Goal: Task Accomplishment & Management: Complete application form

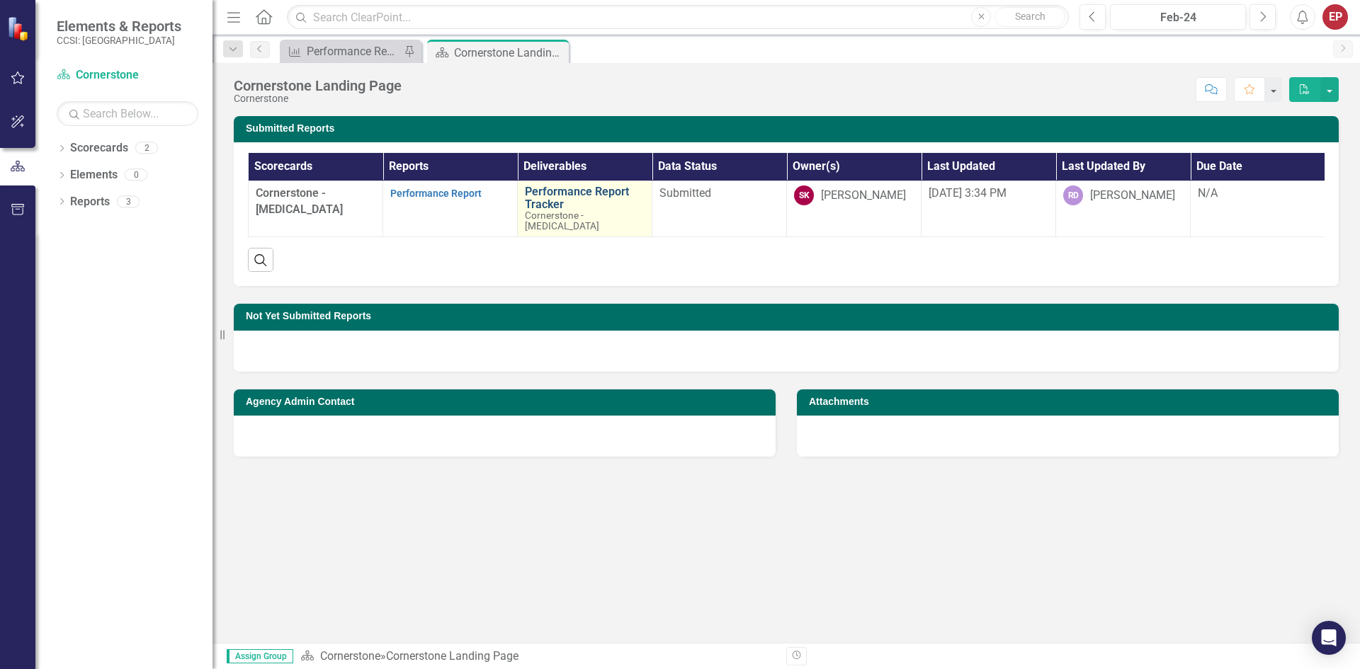
click at [550, 198] on link "Performance Report Tracker" at bounding box center [585, 198] width 120 height 25
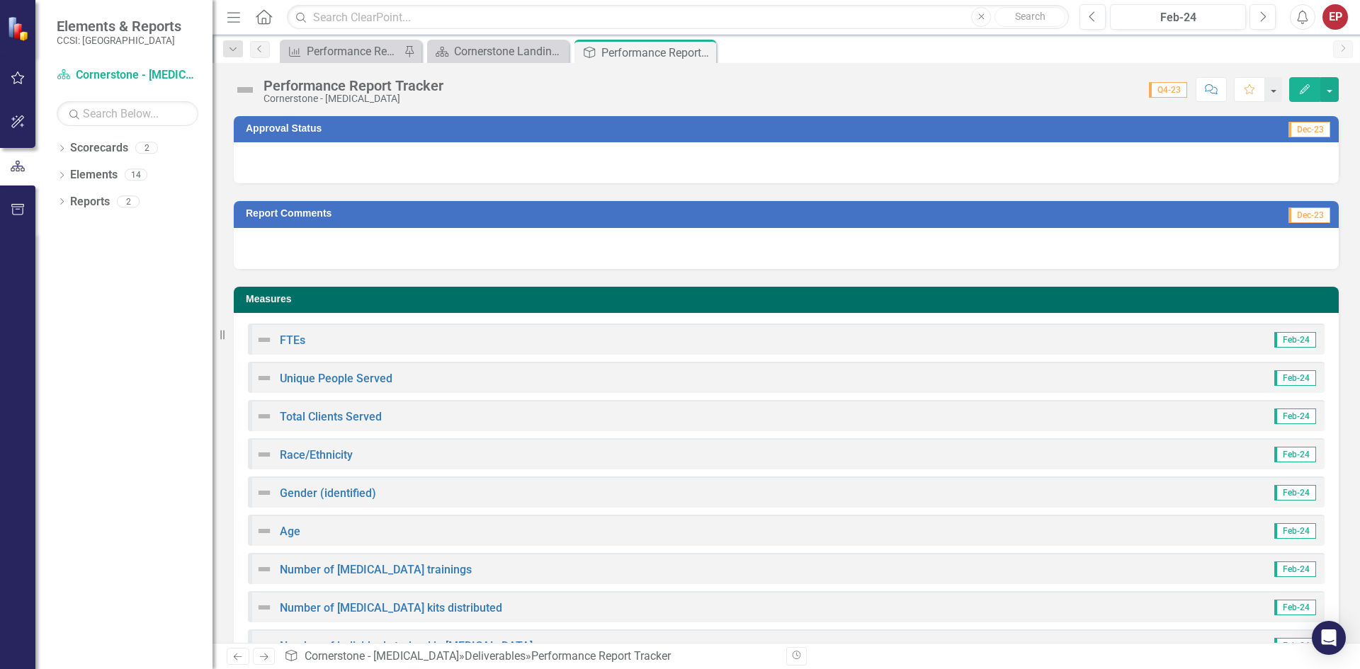
click at [678, 91] on span "Q4-23" at bounding box center [1168, 90] width 38 height 16
click at [678, 92] on span "Q4-23" at bounding box center [1168, 90] width 38 height 16
click at [678, 19] on div "Feb-24" at bounding box center [1178, 17] width 126 height 17
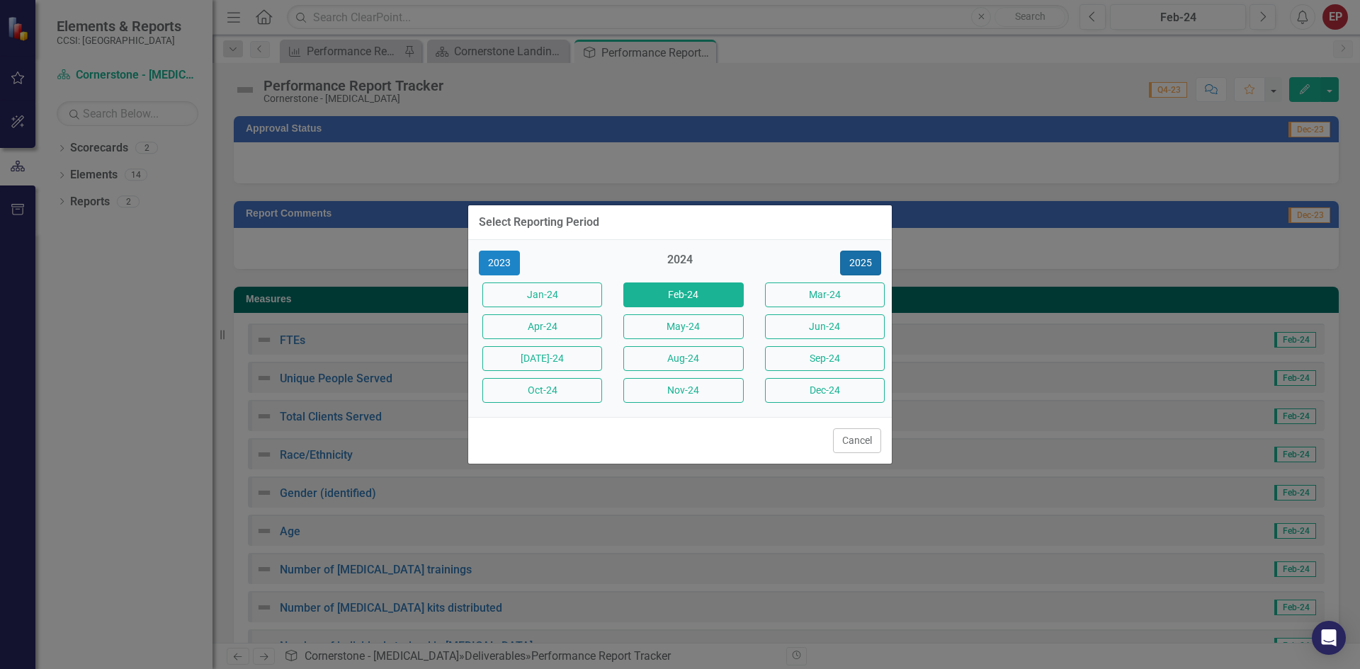
click at [678, 270] on button "2025" at bounding box center [860, 263] width 41 height 25
click at [530, 348] on button "[DATE]-25" at bounding box center [542, 358] width 120 height 25
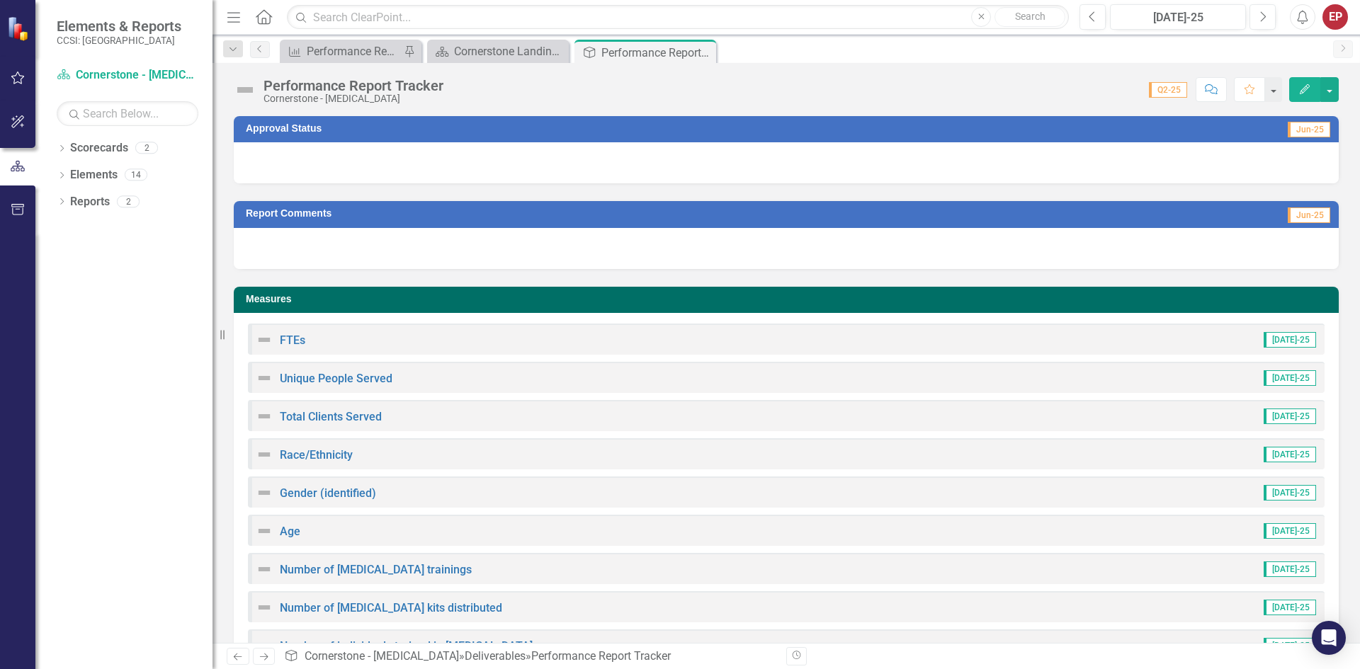
click at [309, 340] on div "FTEs [DATE]-25" at bounding box center [786, 339] width 1077 height 31
click at [271, 345] on img at bounding box center [264, 339] width 17 height 17
click at [288, 387] on div "Unique People Served [DATE]-25" at bounding box center [786, 377] width 1077 height 31
click at [292, 382] on link "Unique People Served" at bounding box center [336, 378] width 113 height 13
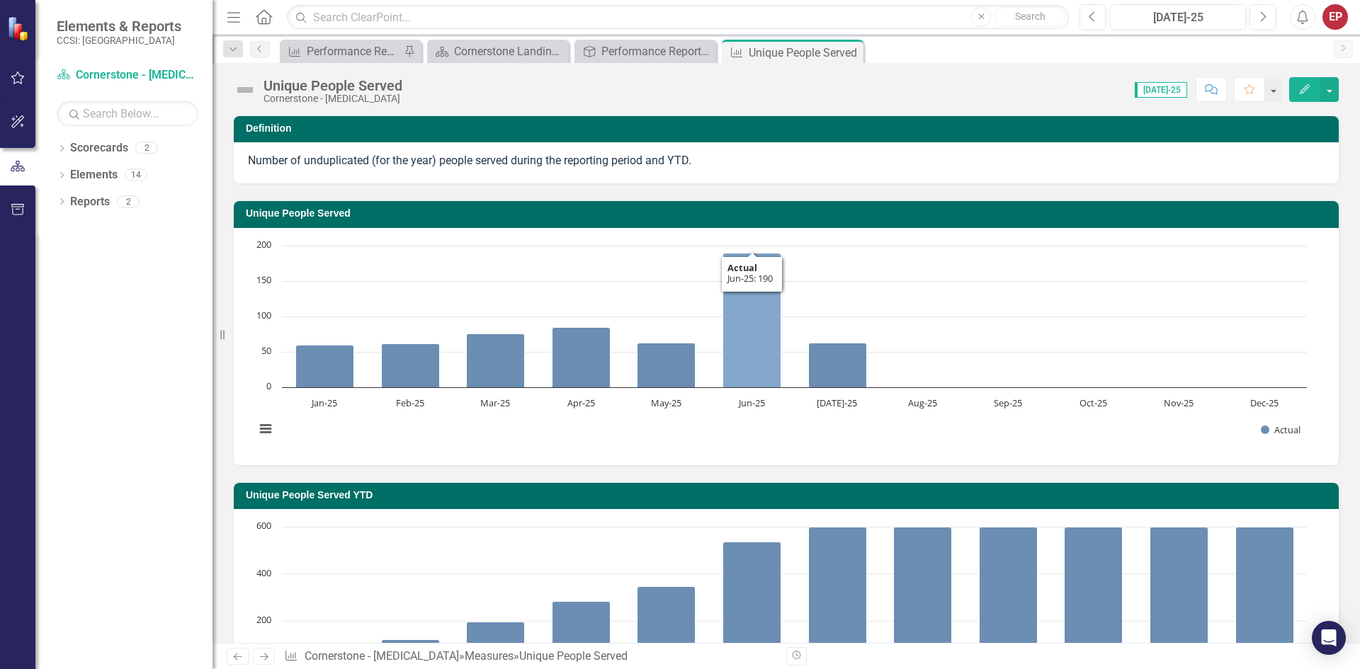
click at [678, 309] on icon "Jun-25, 190. Actual." at bounding box center [752, 320] width 58 height 135
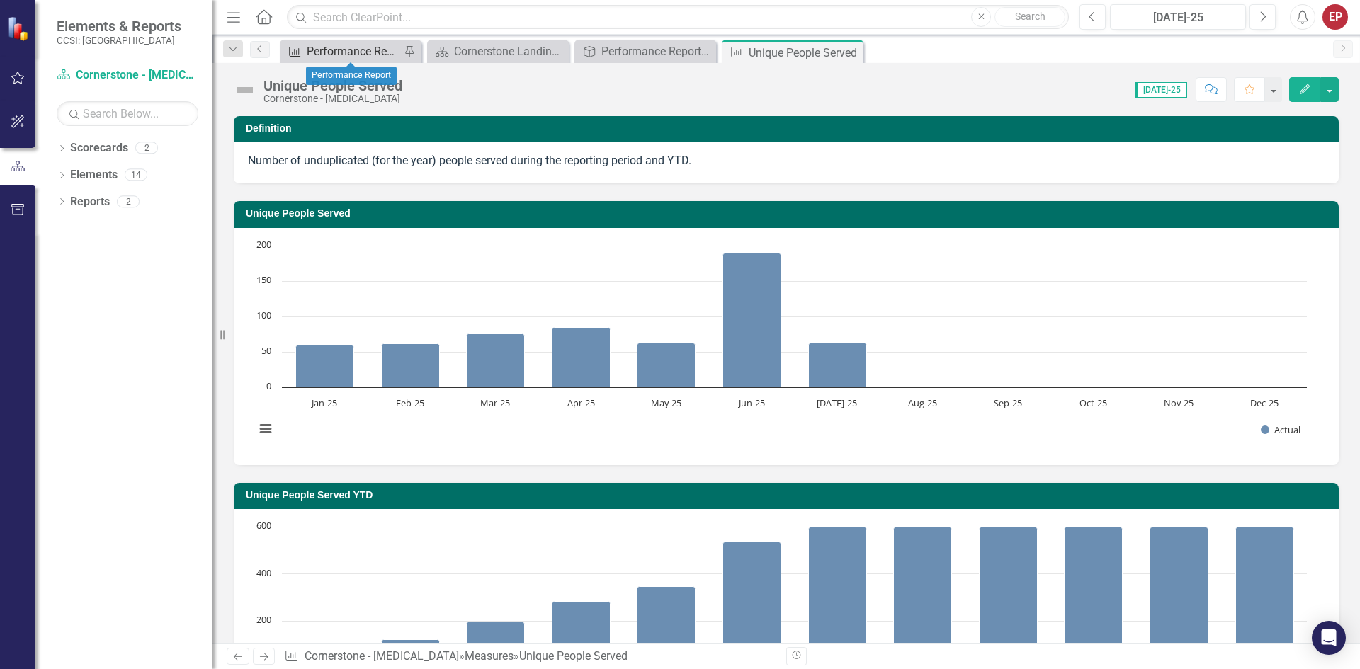
click at [326, 50] on div "Performance Report" at bounding box center [353, 51] width 93 height 18
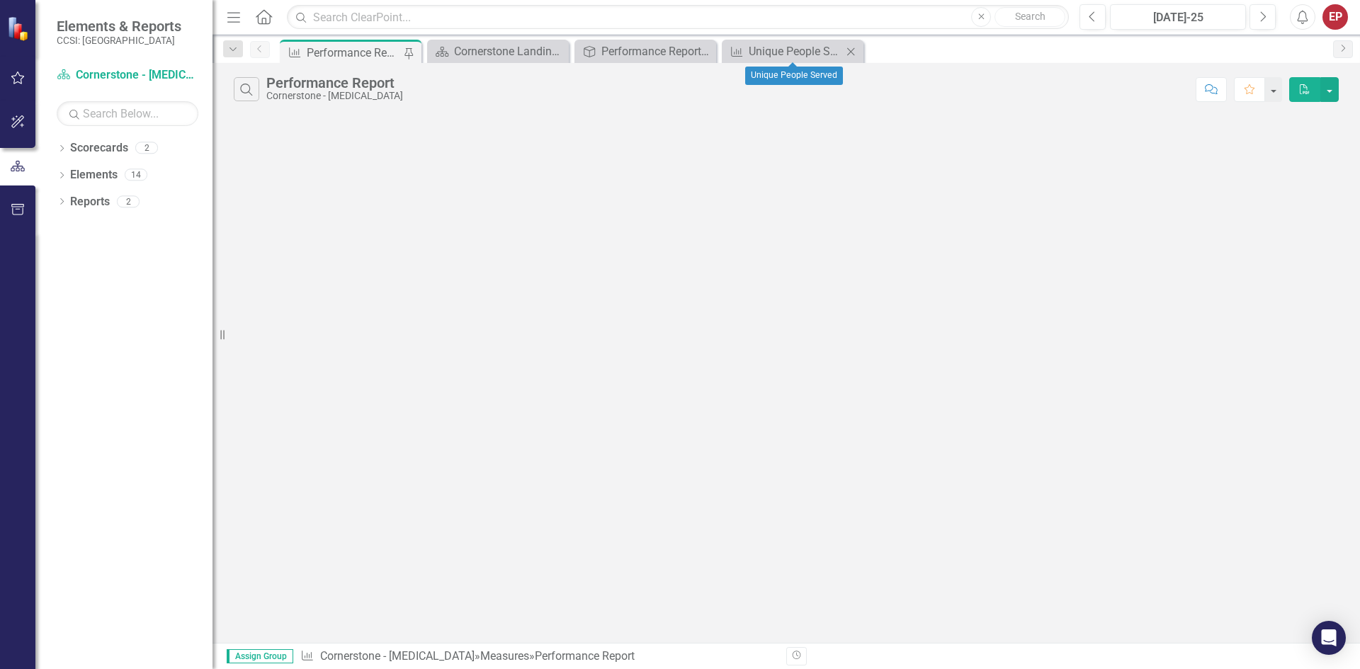
click at [678, 50] on icon "Close" at bounding box center [851, 51] width 14 height 11
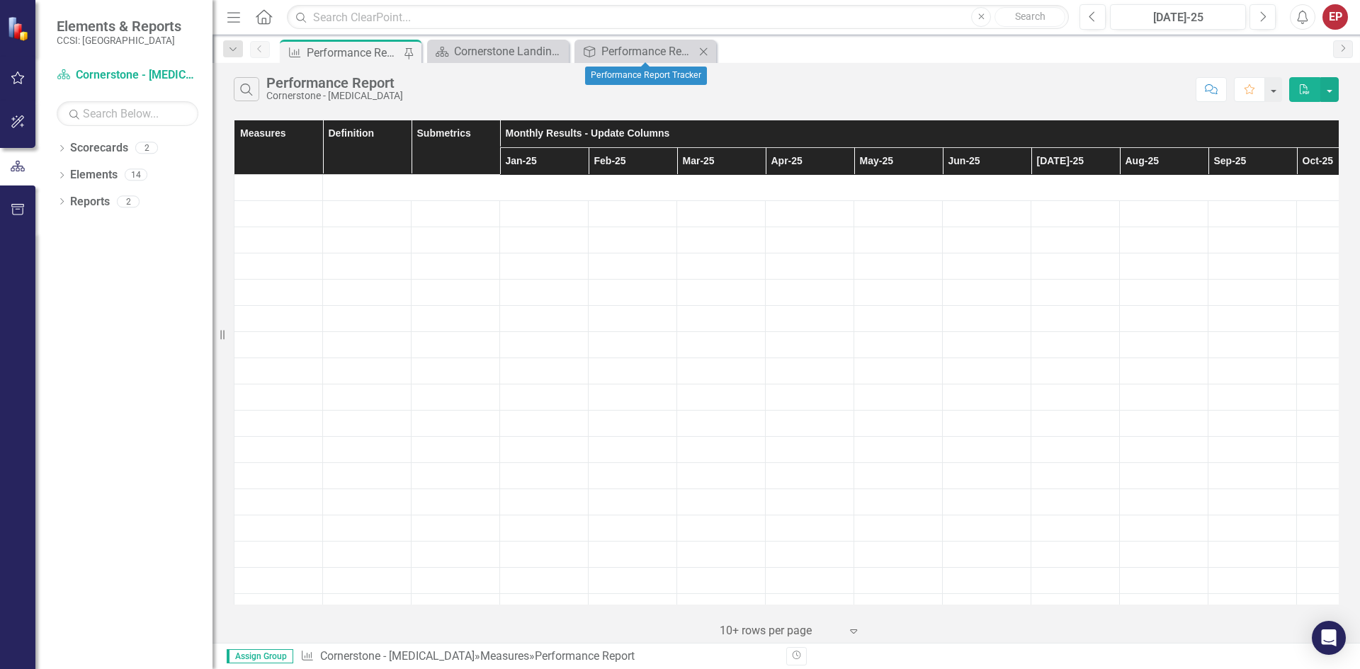
click at [678, 50] on icon "Close" at bounding box center [703, 51] width 14 height 11
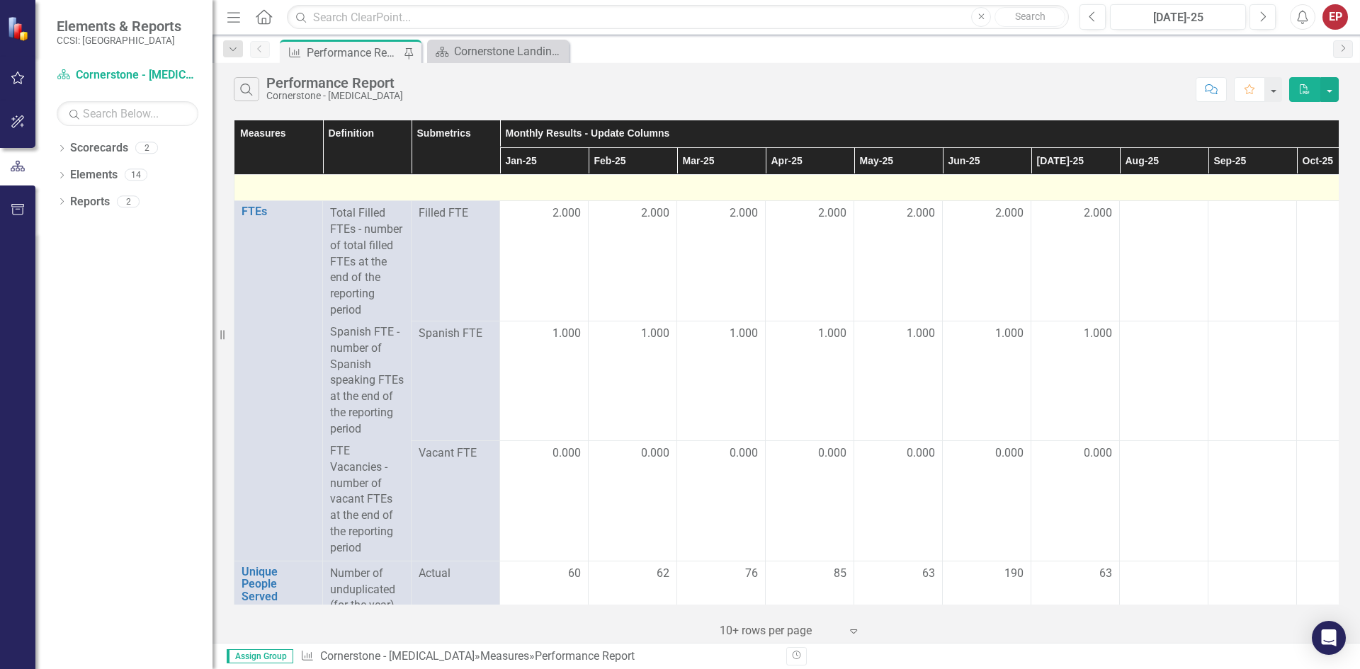
click at [678, 193] on div at bounding box center [987, 187] width 1490 height 17
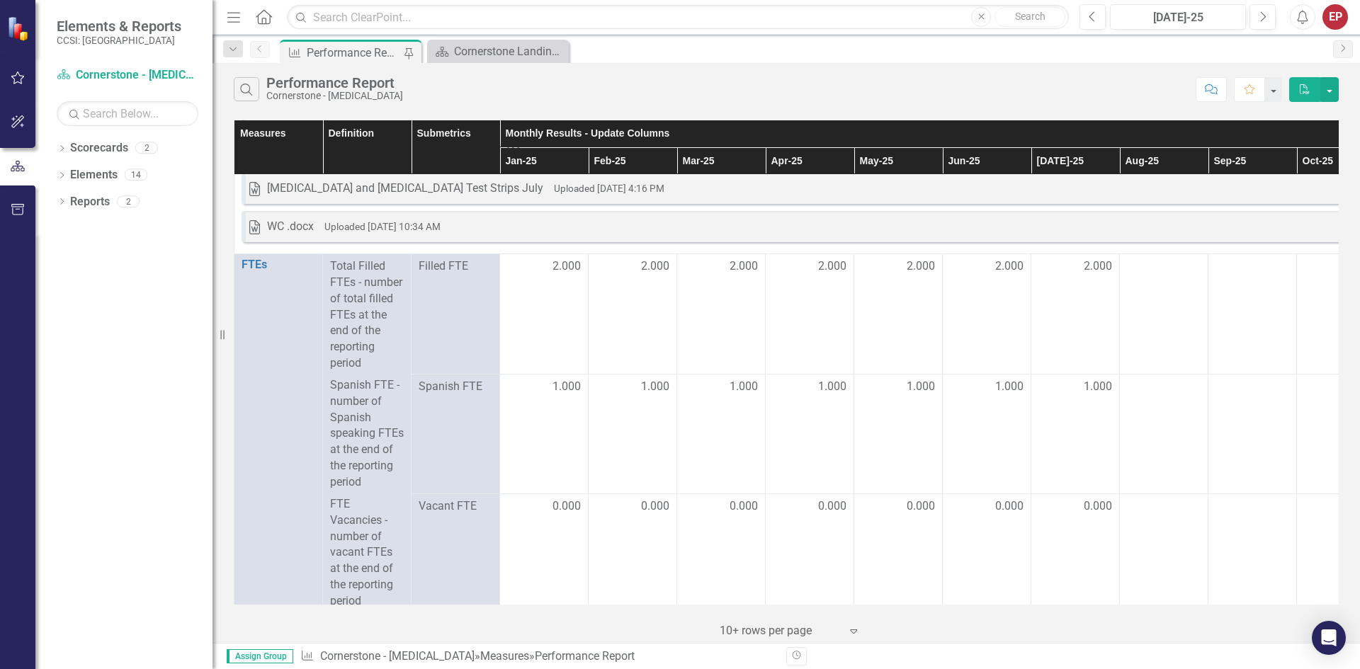
scroll to position [637, 0]
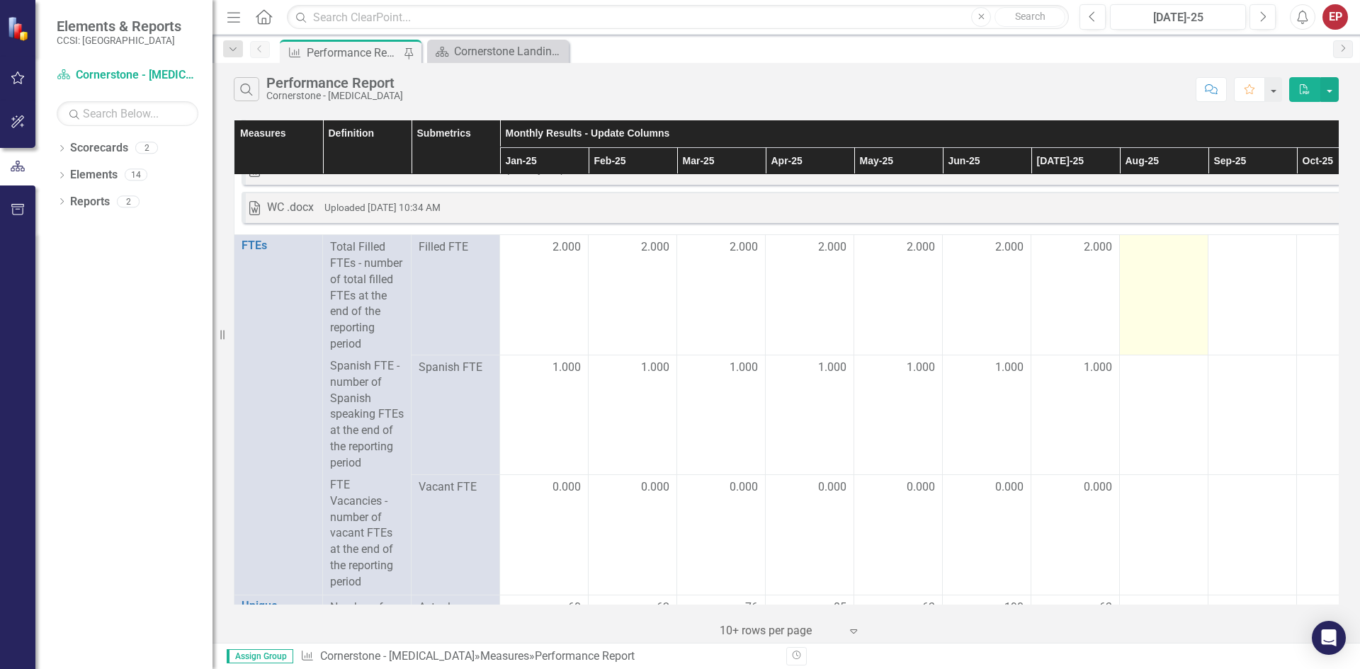
click at [678, 304] on td at bounding box center [1164, 295] width 89 height 120
click at [678, 251] on div at bounding box center [1164, 247] width 74 height 17
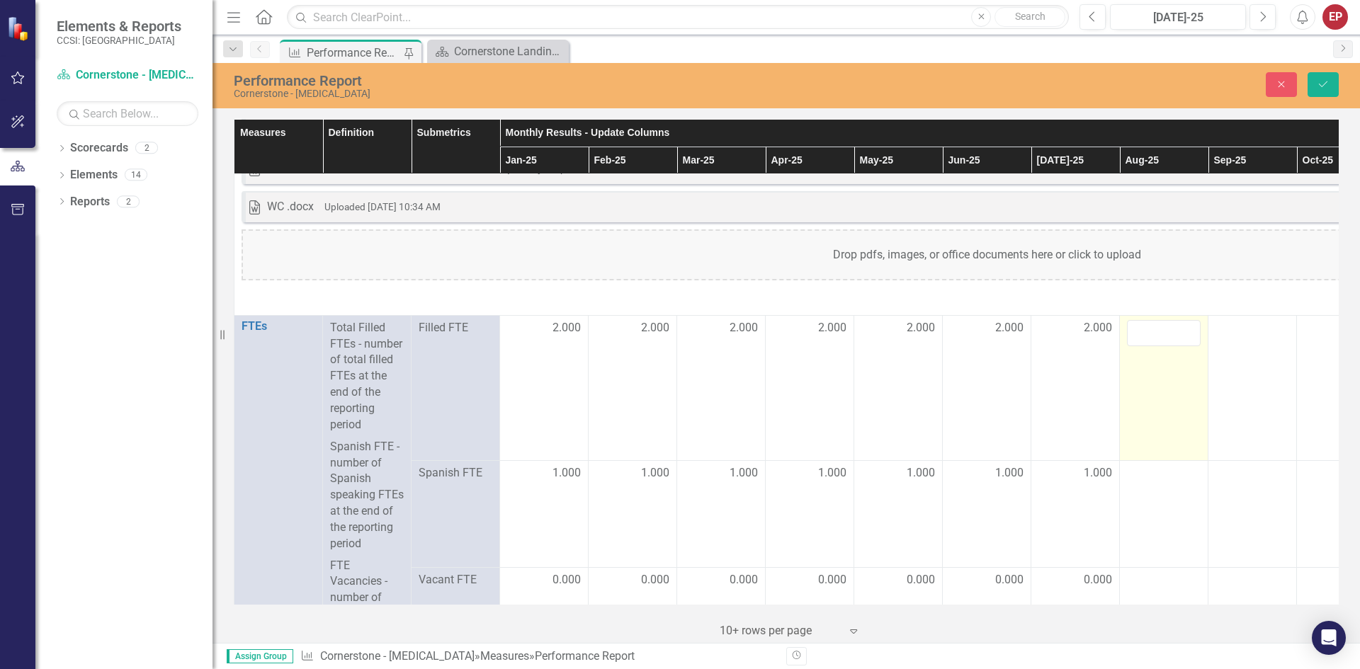
click at [678, 249] on div "Drop pdfs, images, or office documents here or click to upload" at bounding box center [987, 254] width 1490 height 51
click at [678, 331] on input "number" at bounding box center [1164, 333] width 74 height 26
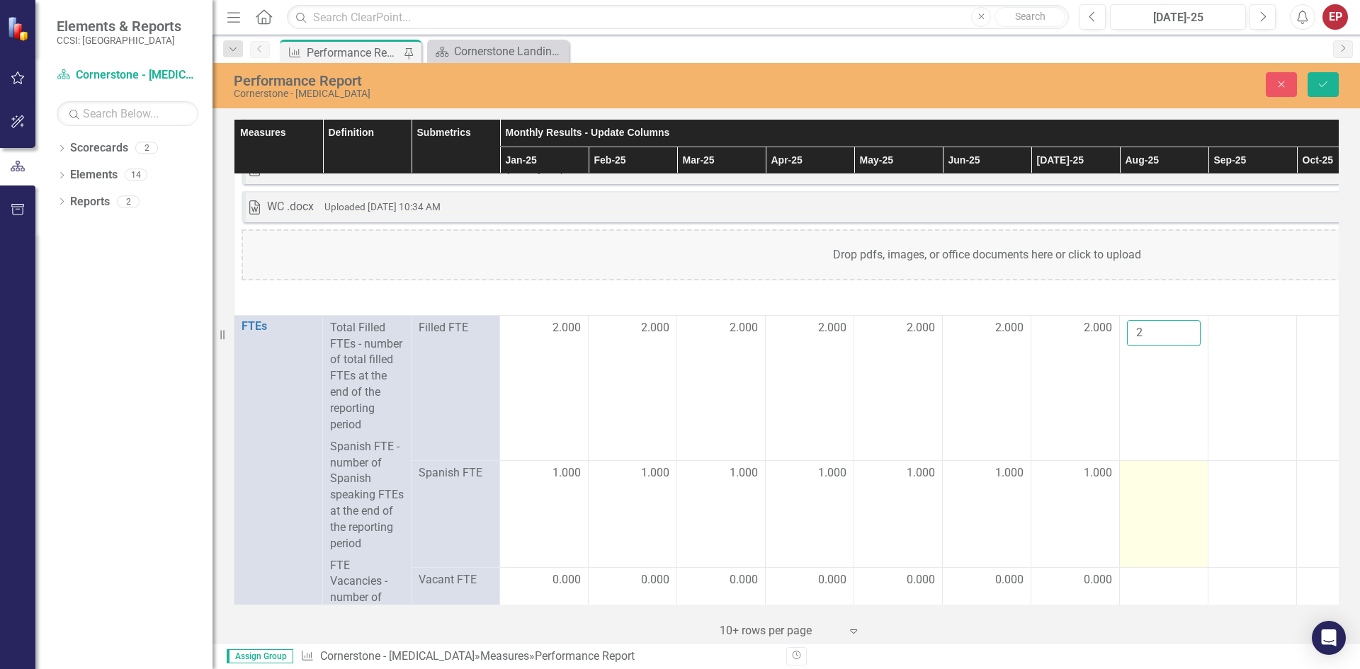
type input "2"
click at [678, 478] on div at bounding box center [1164, 473] width 74 height 17
click at [678, 482] on div at bounding box center [1164, 473] width 74 height 17
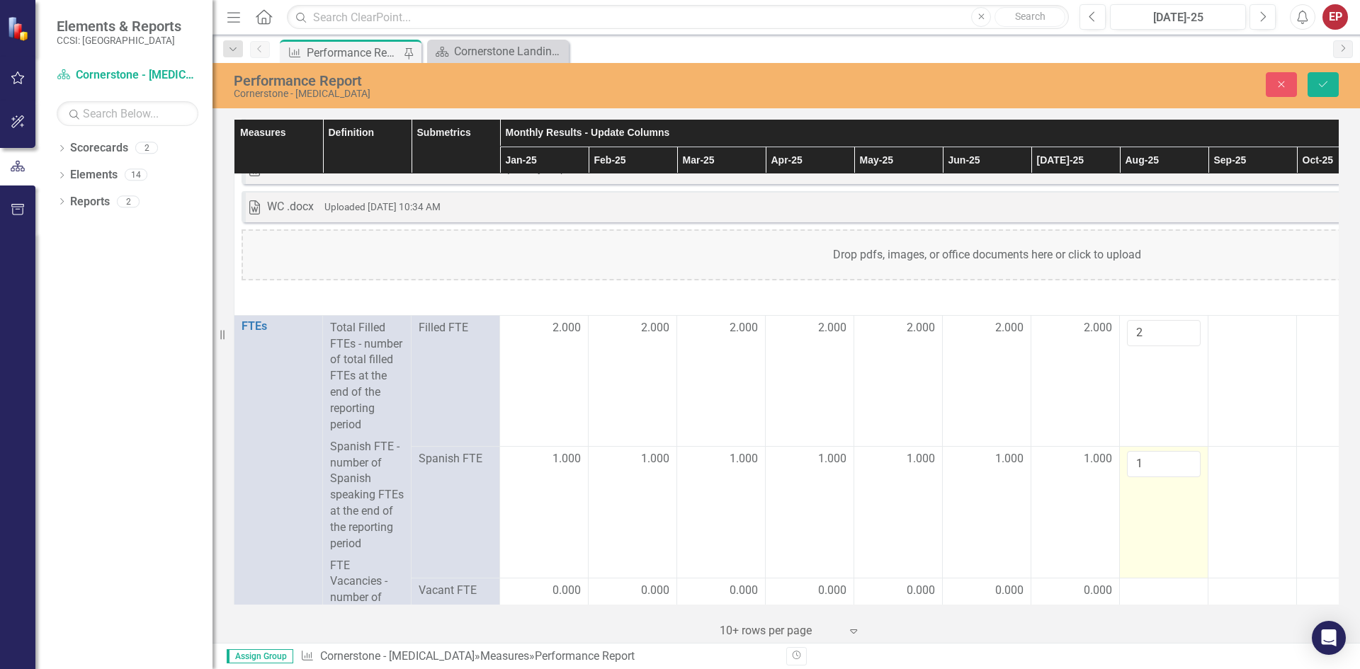
type input "1"
click at [678, 557] on td "1" at bounding box center [1164, 513] width 89 height 132
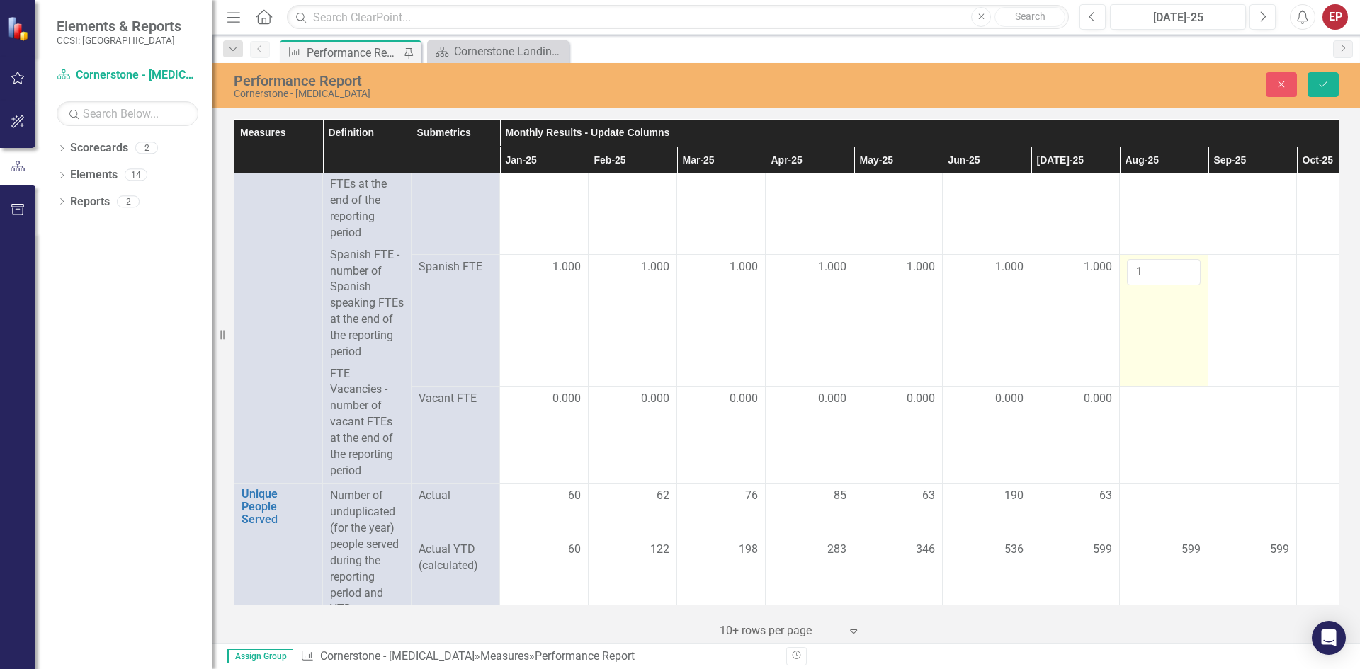
scroll to position [850, 0]
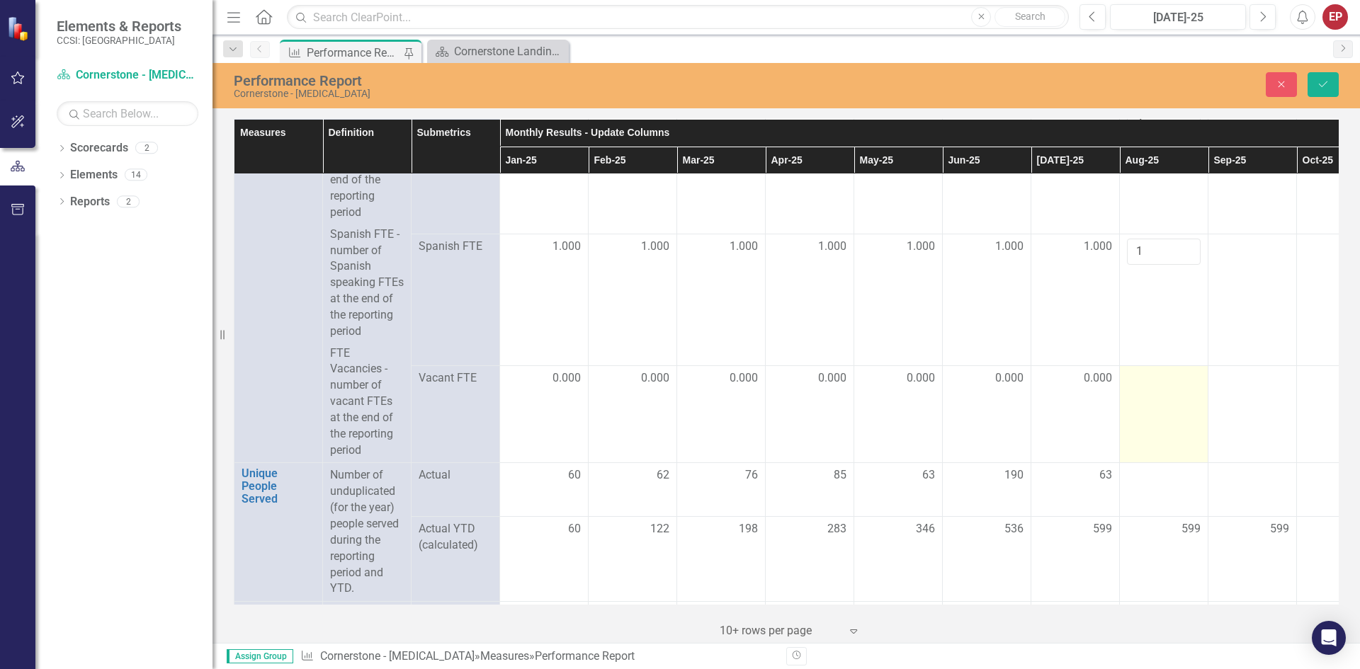
click at [678, 382] on div at bounding box center [1164, 378] width 74 height 17
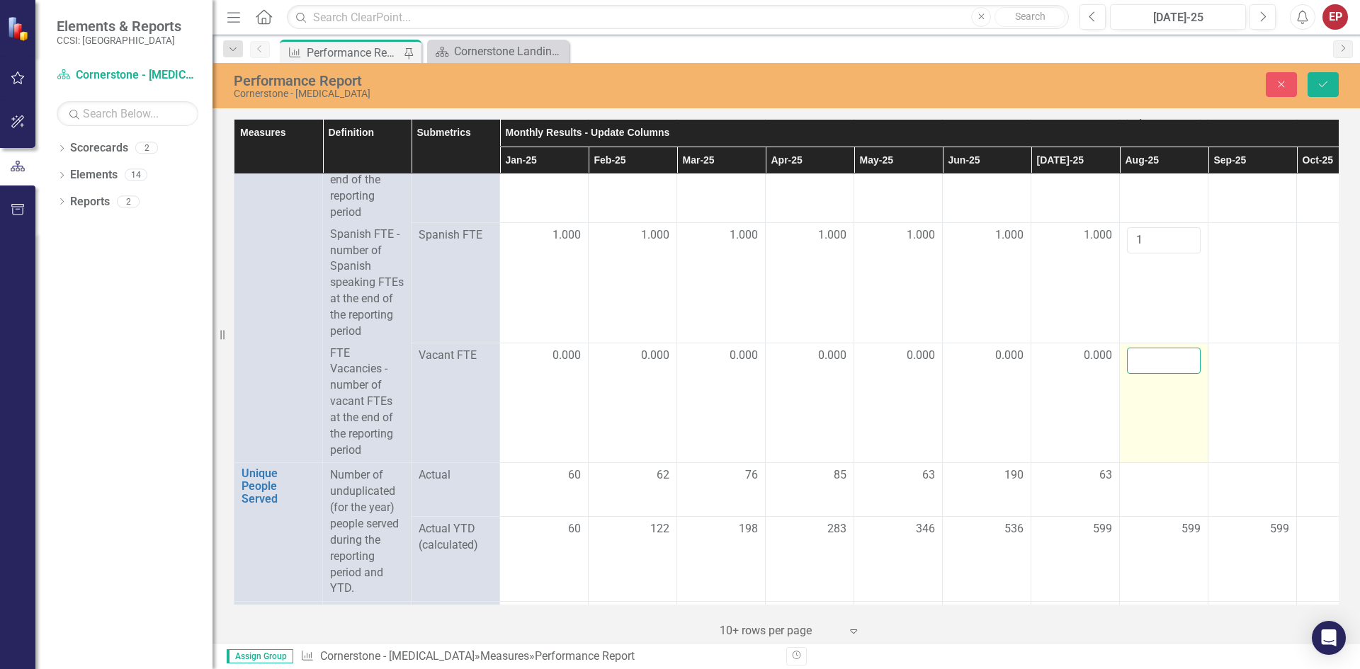
click at [678, 374] on input "number" at bounding box center [1164, 361] width 74 height 26
type input "0"
click at [678, 538] on div "599" at bounding box center [1164, 529] width 74 height 16
click at [678, 484] on div at bounding box center [1164, 475] width 74 height 17
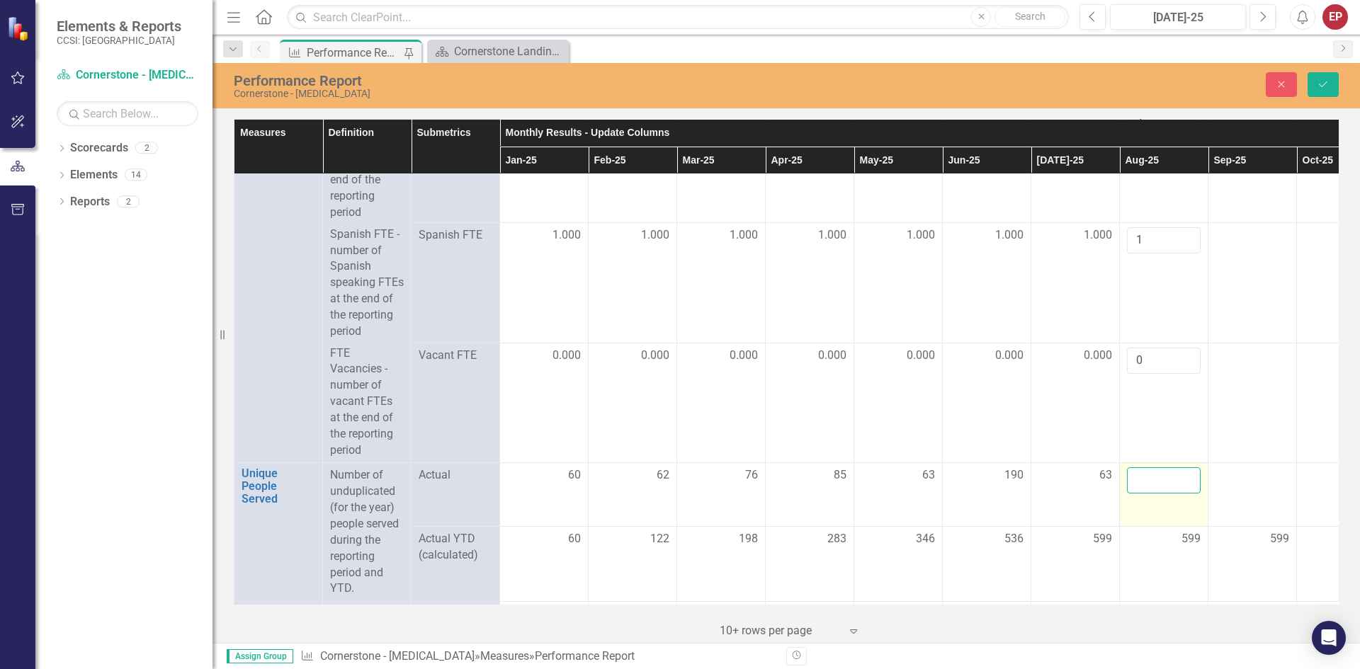
click at [678, 494] on input "number" at bounding box center [1164, 480] width 74 height 26
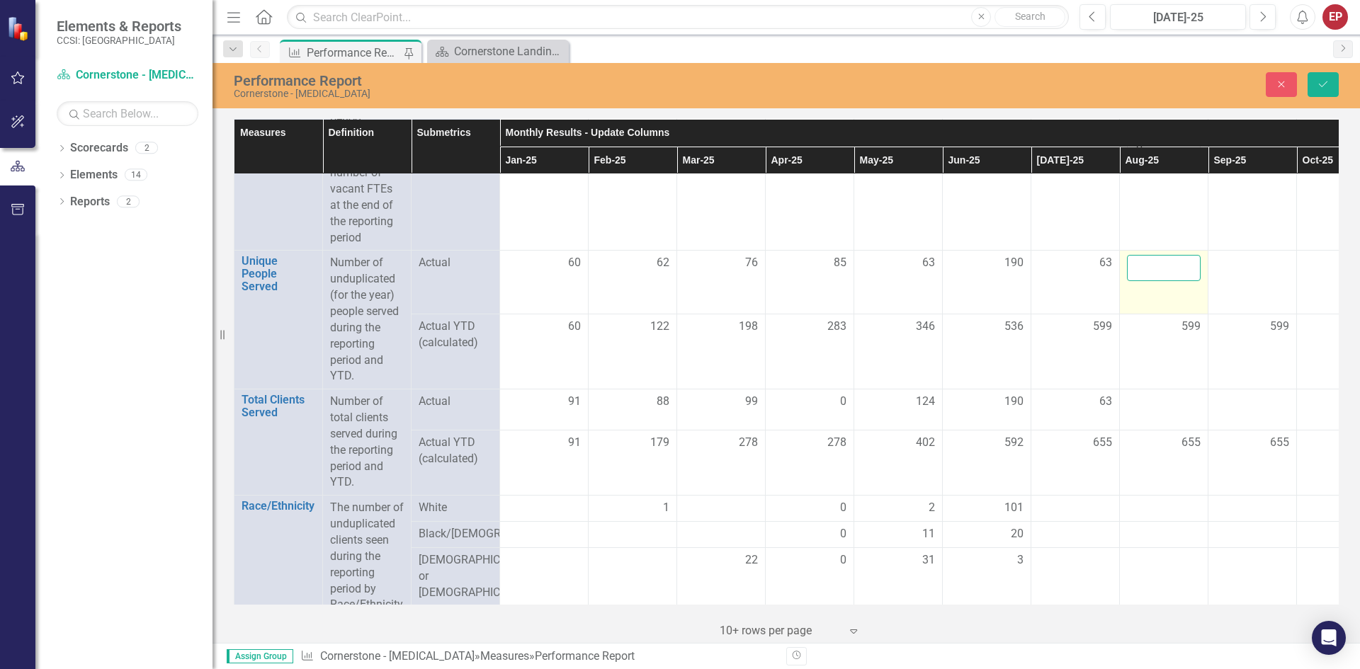
click at [678, 278] on input "number" at bounding box center [1164, 268] width 74 height 26
click at [678, 312] on td "65" at bounding box center [1164, 283] width 89 height 64
click at [678, 281] on input "65" at bounding box center [1164, 268] width 74 height 26
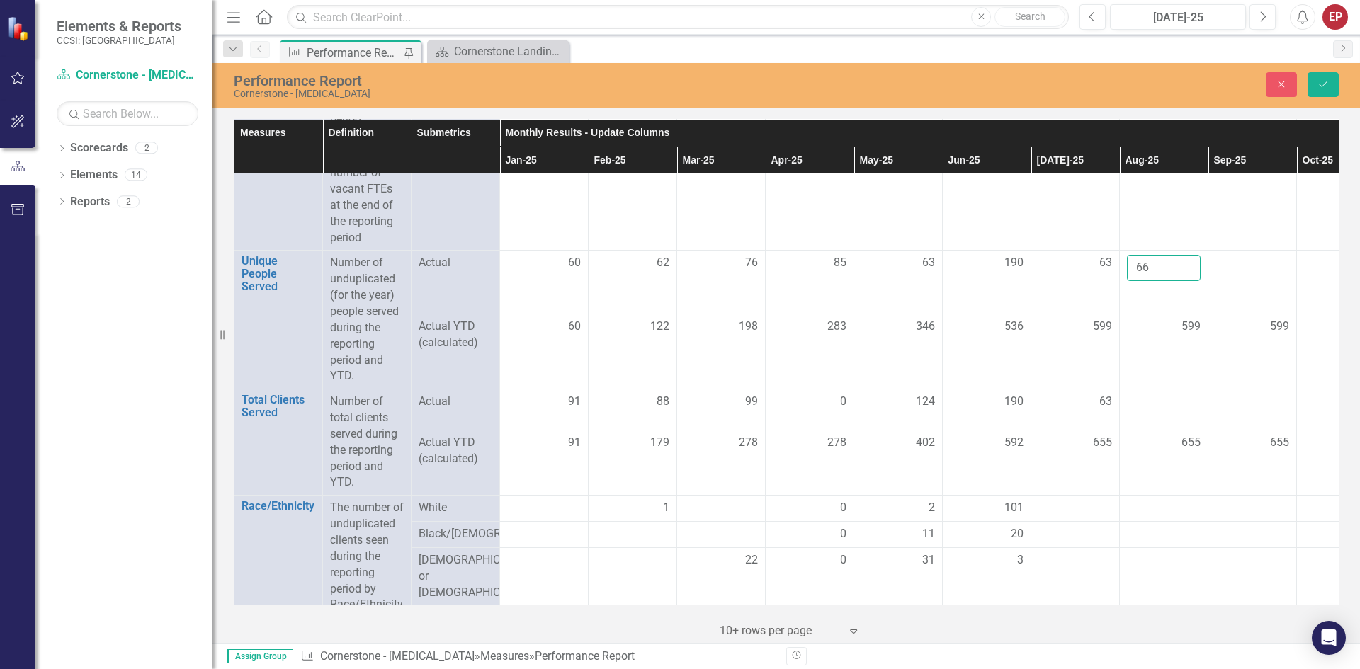
type input "66"
click at [678, 335] on div "599" at bounding box center [1164, 327] width 74 height 16
click at [678, 411] on div at bounding box center [1164, 402] width 74 height 17
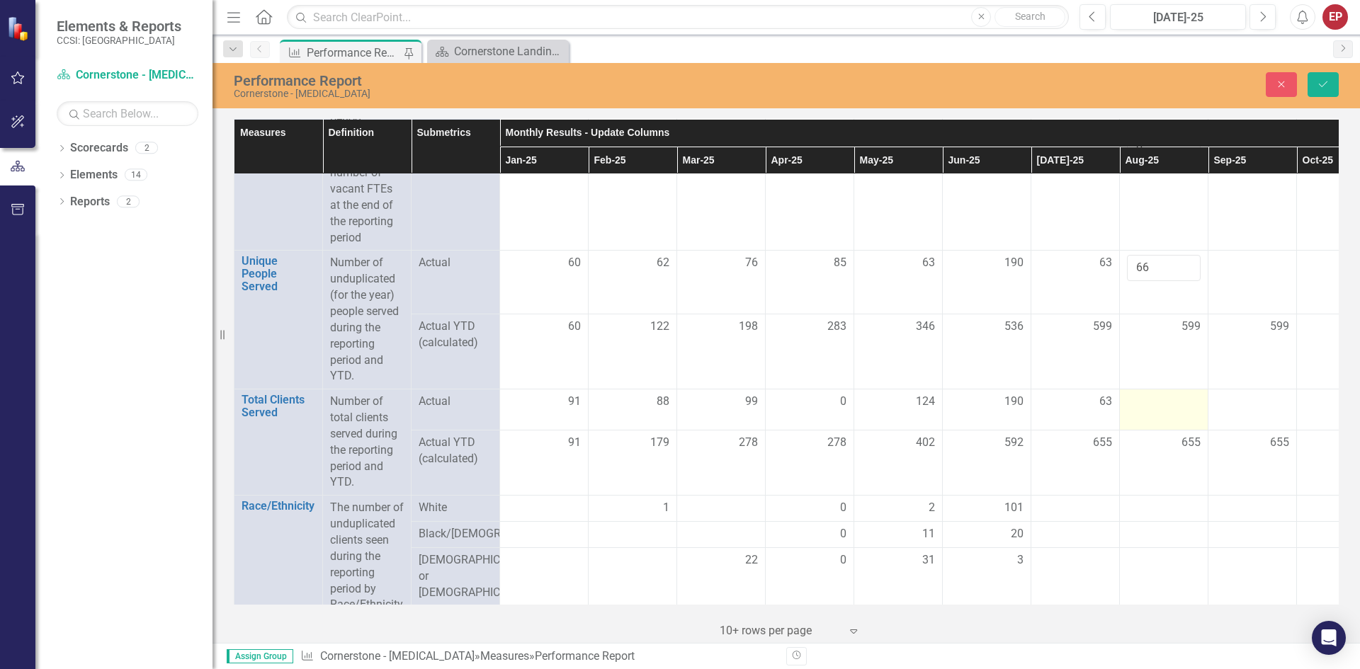
click at [678, 411] on div at bounding box center [1164, 402] width 74 height 17
click at [678, 414] on input "number" at bounding box center [1164, 407] width 74 height 26
type input "66"
click at [678, 496] on td "655" at bounding box center [1164, 466] width 89 height 57
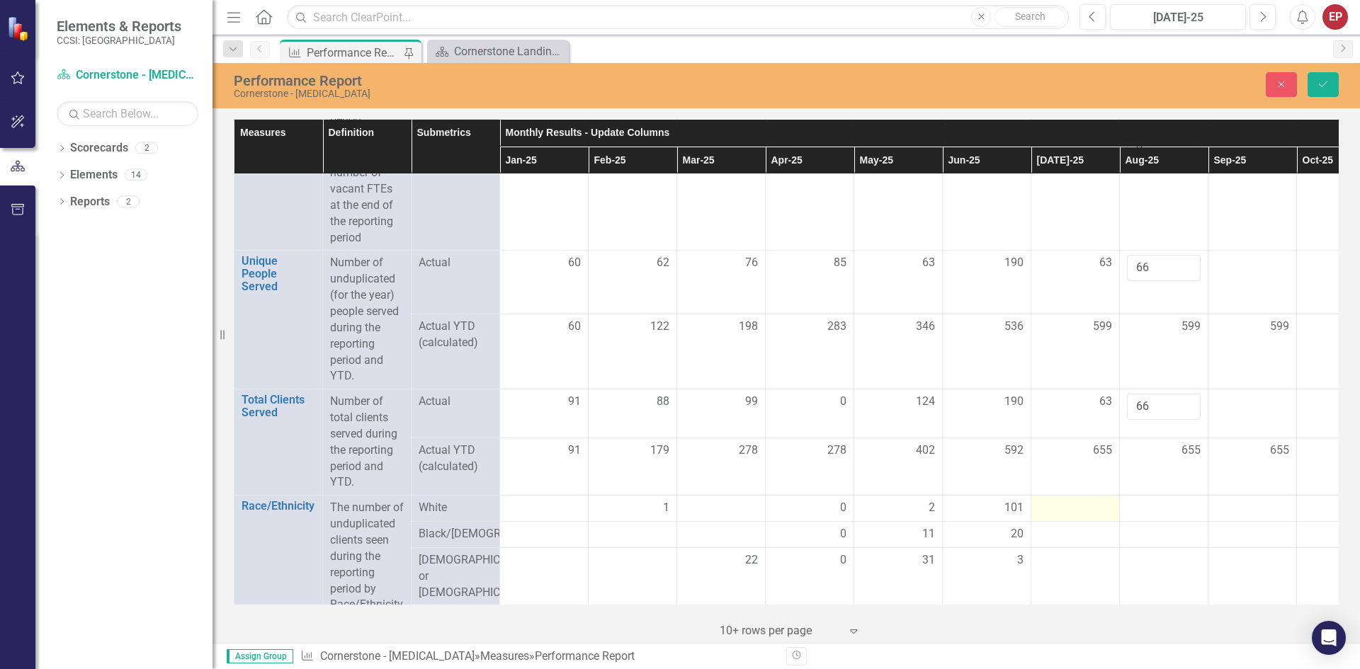
click at [678, 517] on div at bounding box center [1075, 508] width 74 height 17
click at [678, 517] on div at bounding box center [1164, 508] width 74 height 17
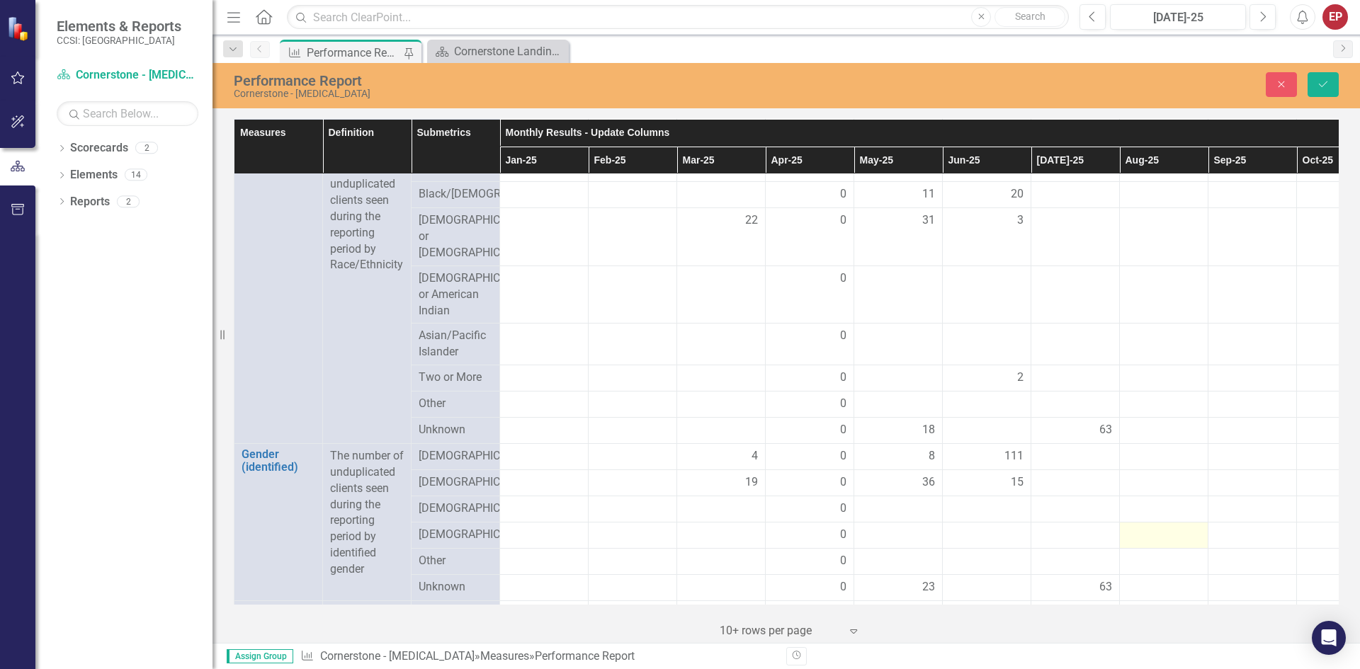
scroll to position [1487, 0]
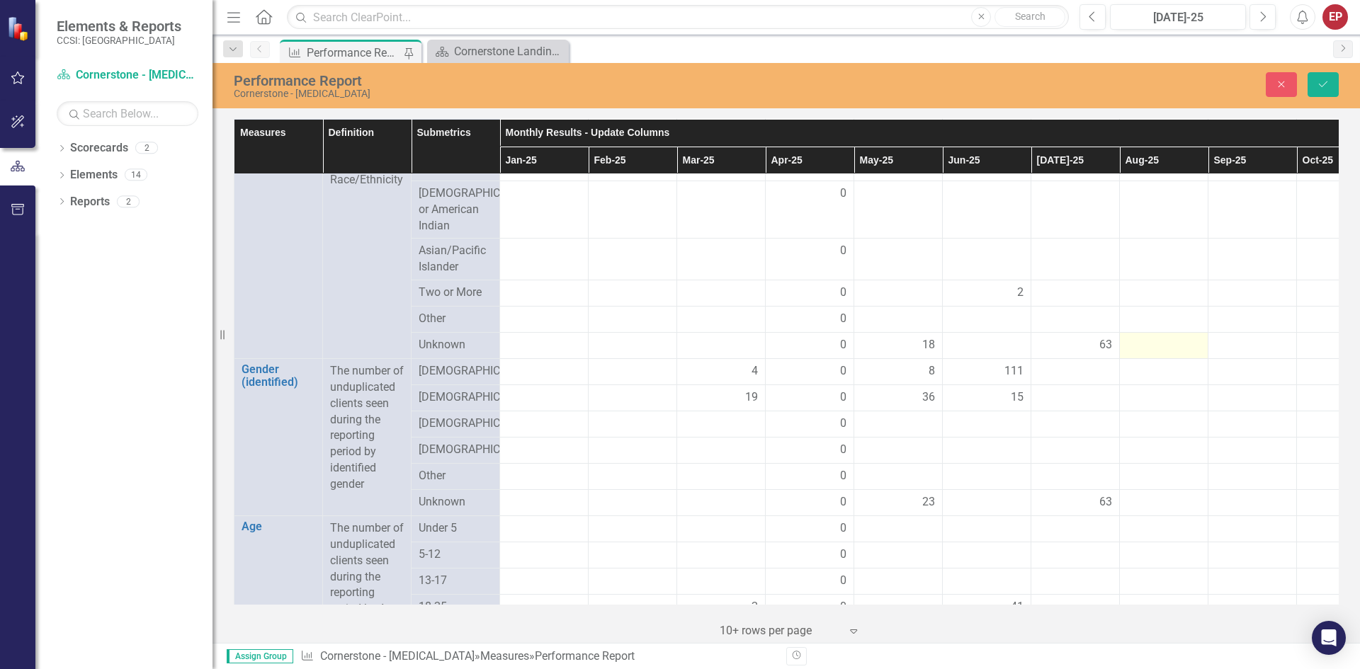
click at [678, 354] on div at bounding box center [1164, 345] width 74 height 17
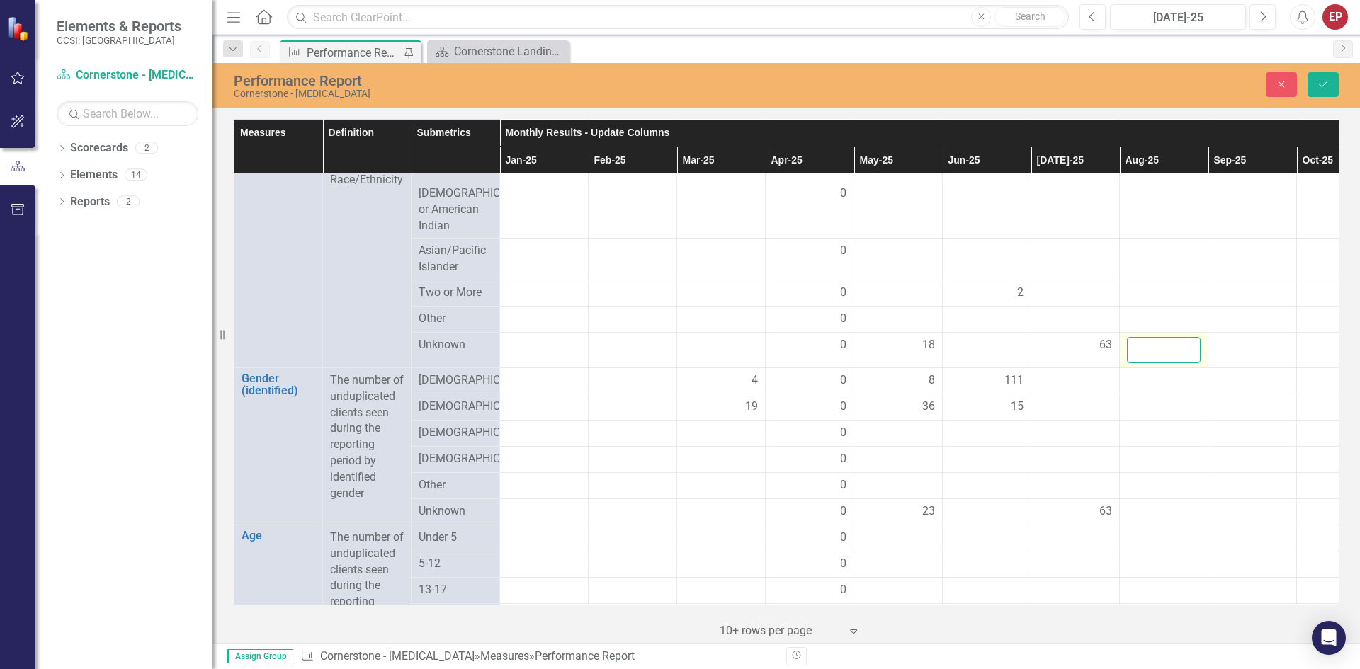
click at [678, 363] on input "number" at bounding box center [1164, 350] width 74 height 26
type input "66"
click at [678, 390] on div at bounding box center [1164, 381] width 74 height 17
click at [678, 394] on td at bounding box center [1164, 381] width 89 height 26
click at [678, 363] on input "66" at bounding box center [1164, 350] width 74 height 26
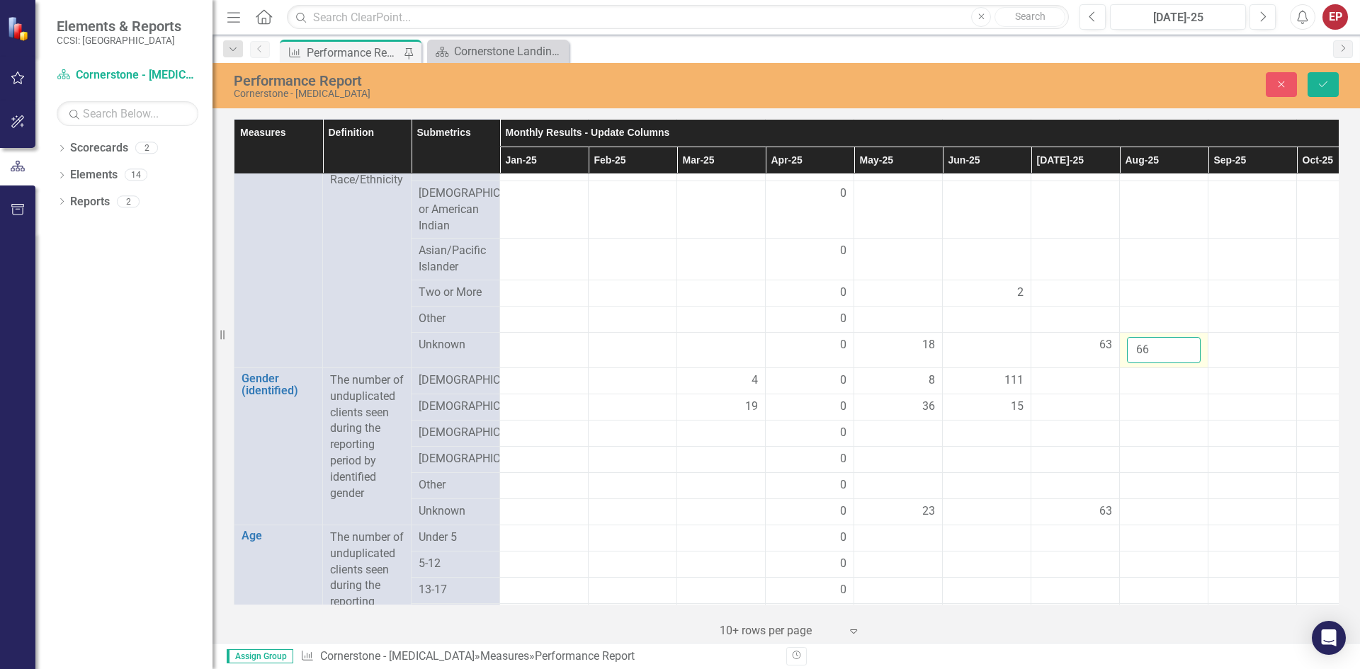
click at [678, 363] on input "66" at bounding box center [1164, 350] width 74 height 26
click at [678, 353] on div "63" at bounding box center [1075, 345] width 74 height 16
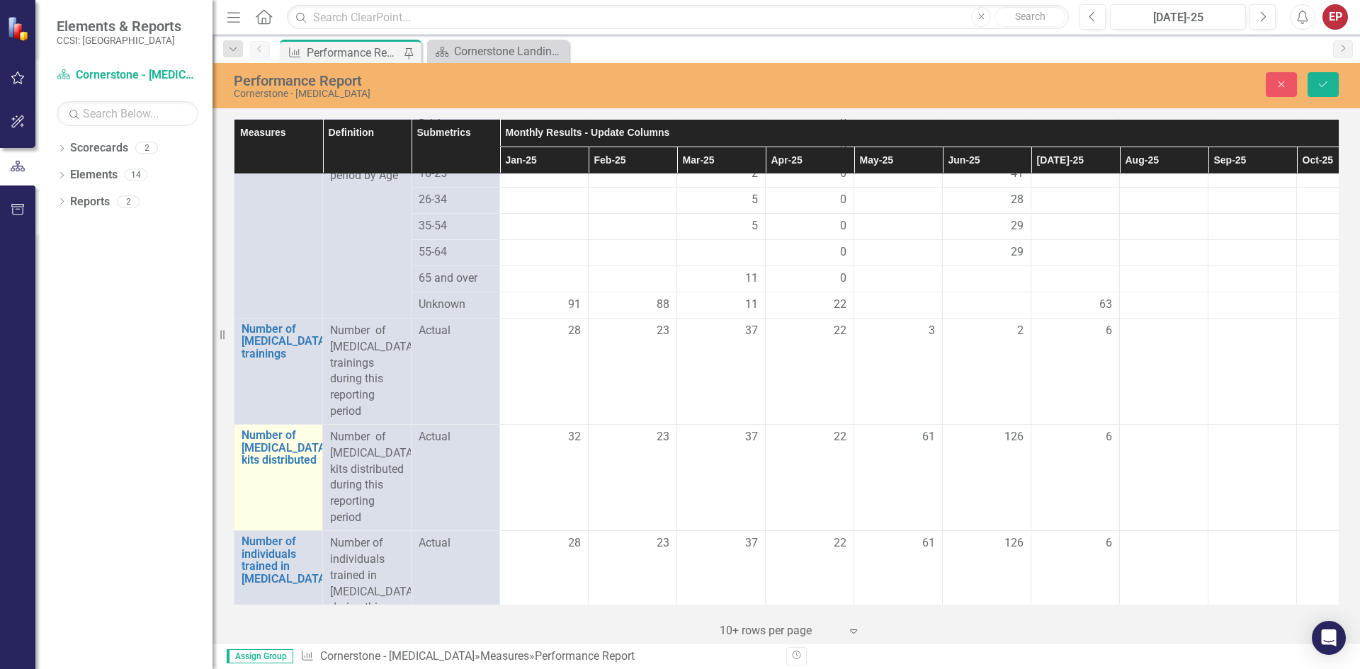
scroll to position [1912, 0]
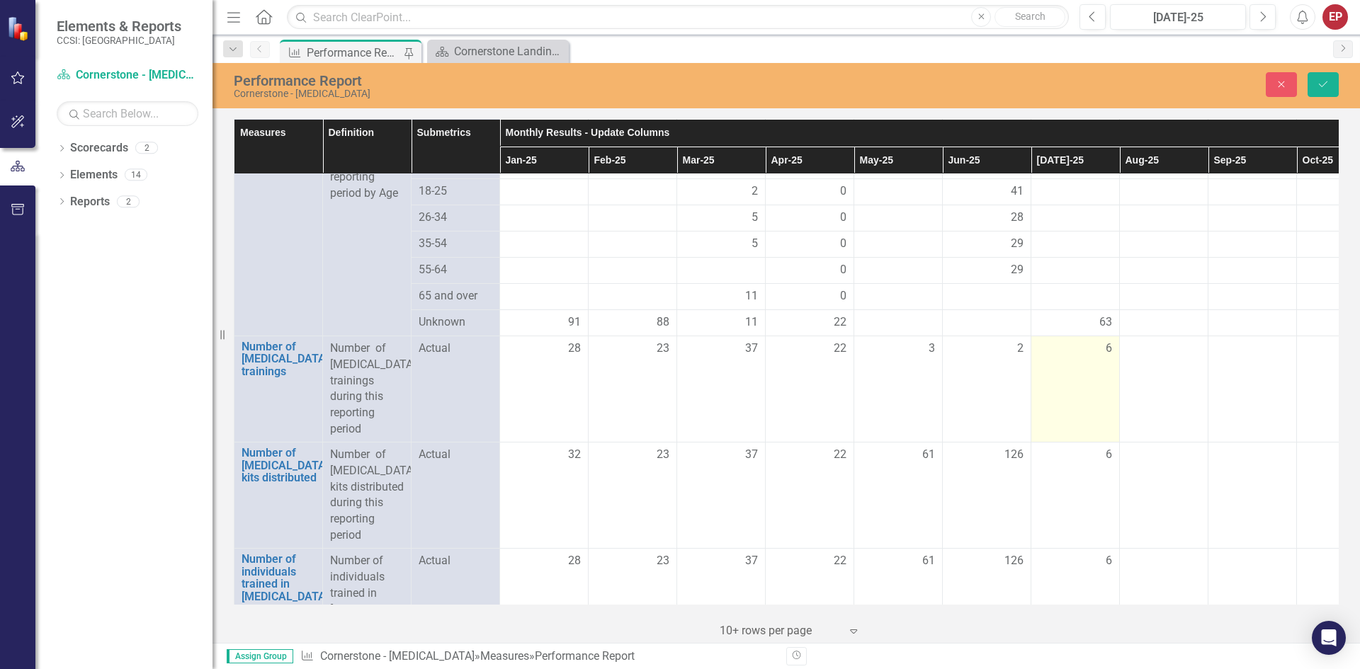
click at [678, 392] on td "6" at bounding box center [1075, 389] width 89 height 106
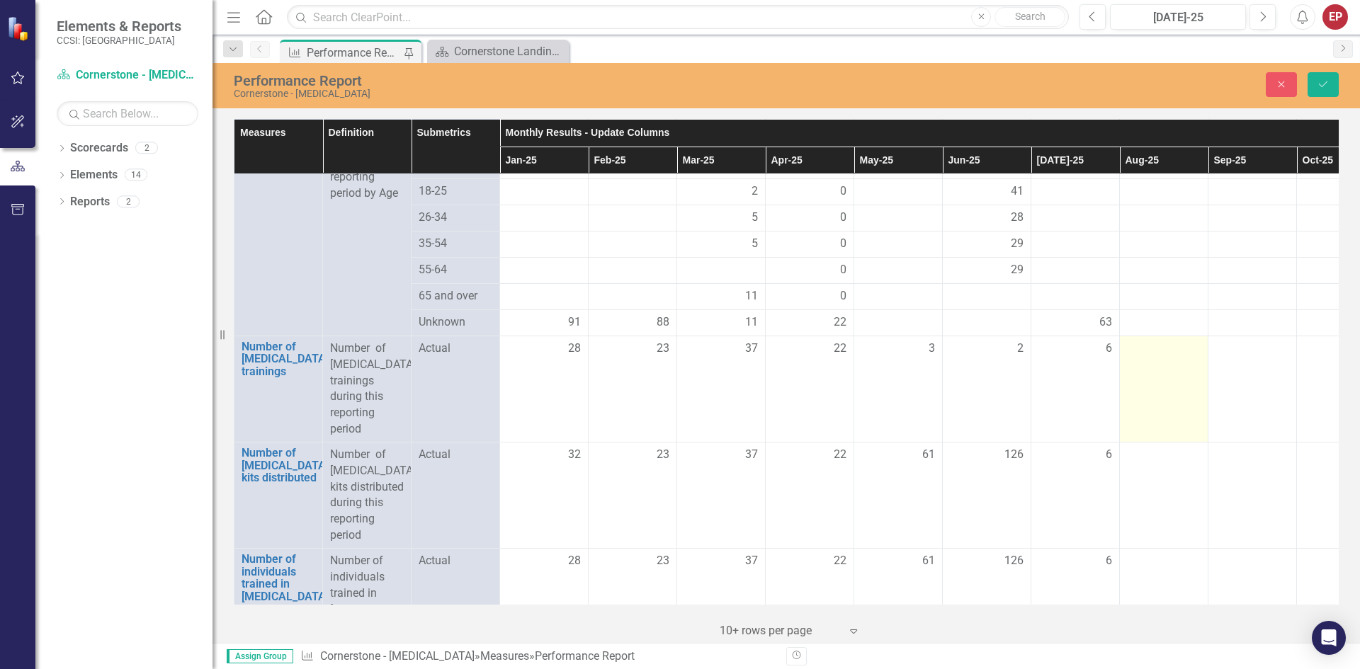
click at [678, 407] on td at bounding box center [1164, 389] width 89 height 106
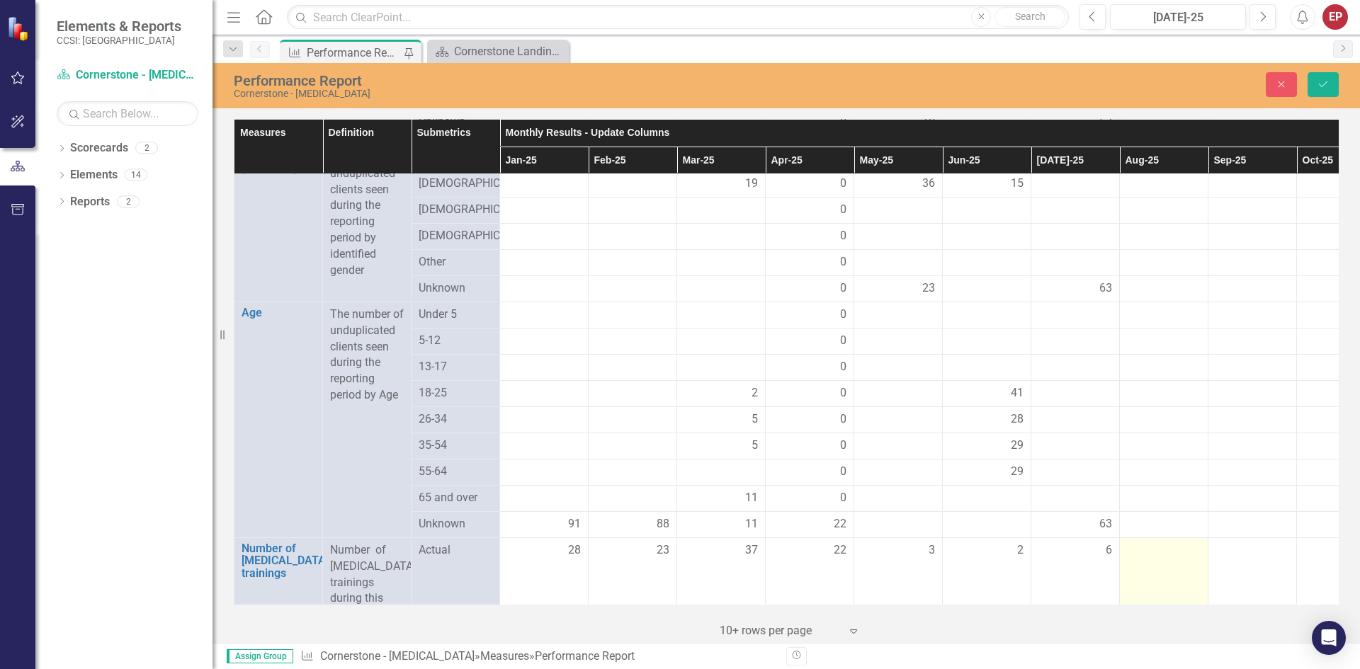
scroll to position [1700, 0]
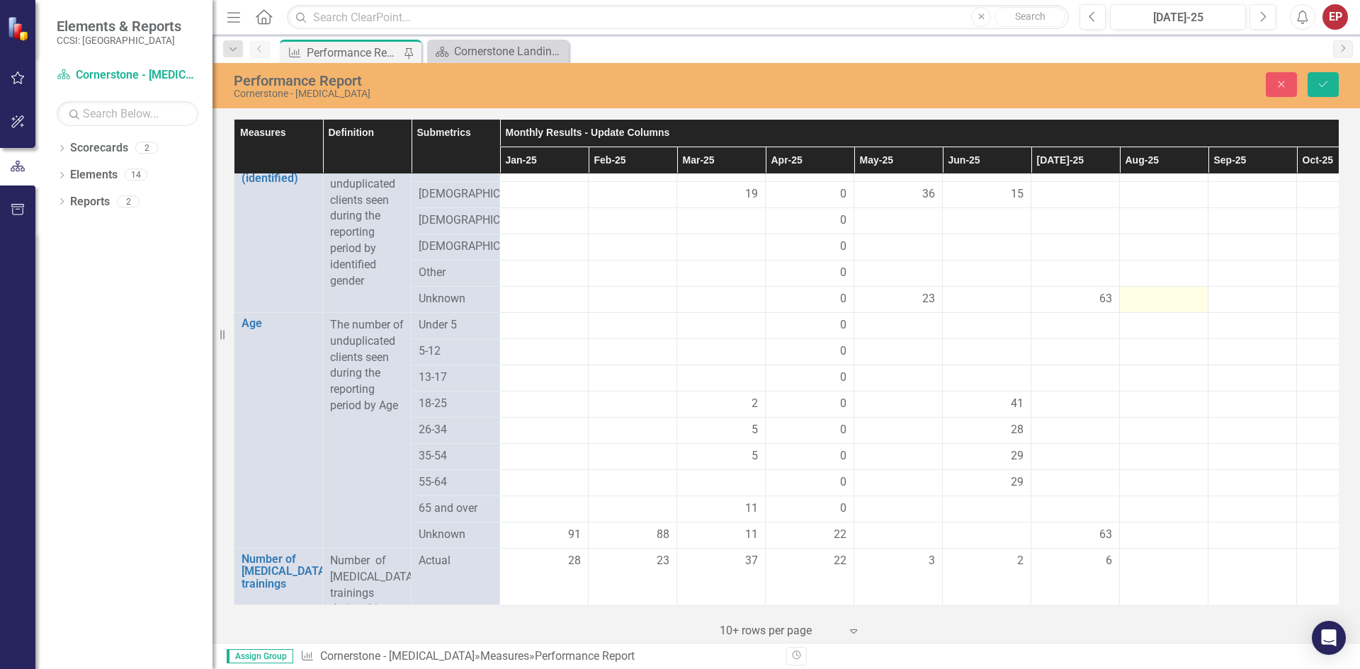
click at [678, 312] on td at bounding box center [1164, 299] width 89 height 26
click at [678, 308] on div at bounding box center [1164, 299] width 74 height 17
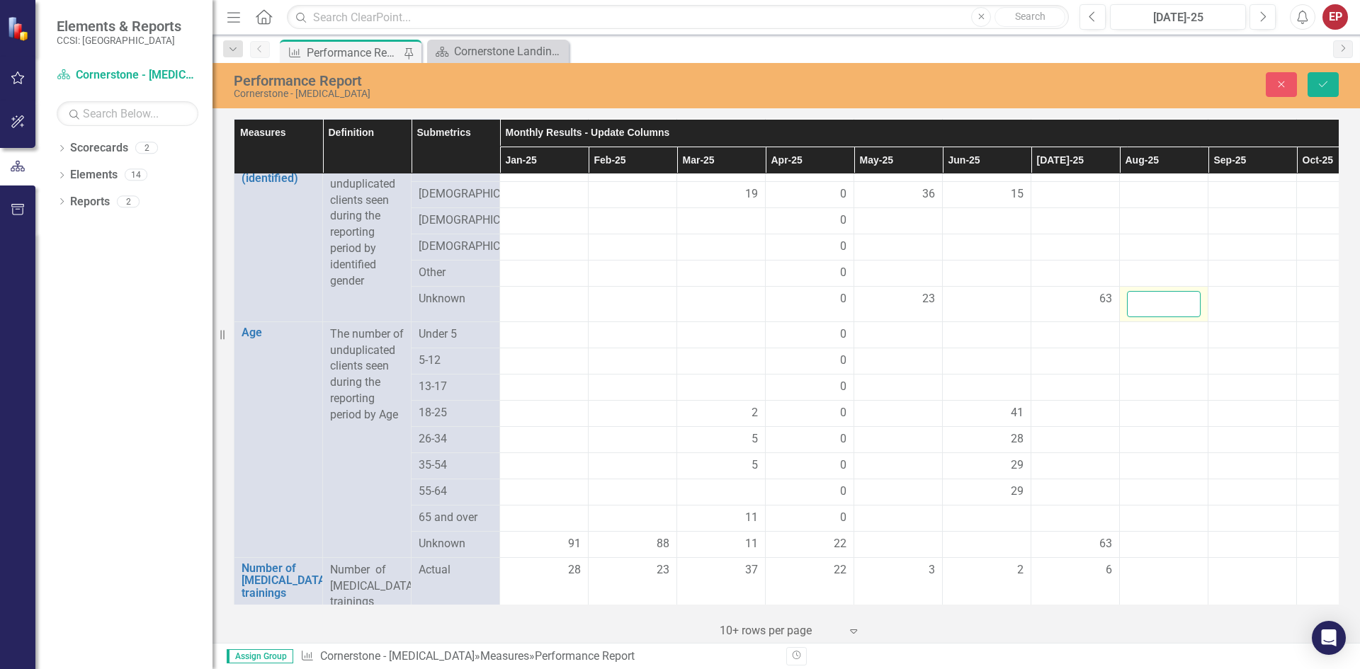
click at [678, 317] on input "number" at bounding box center [1164, 304] width 74 height 26
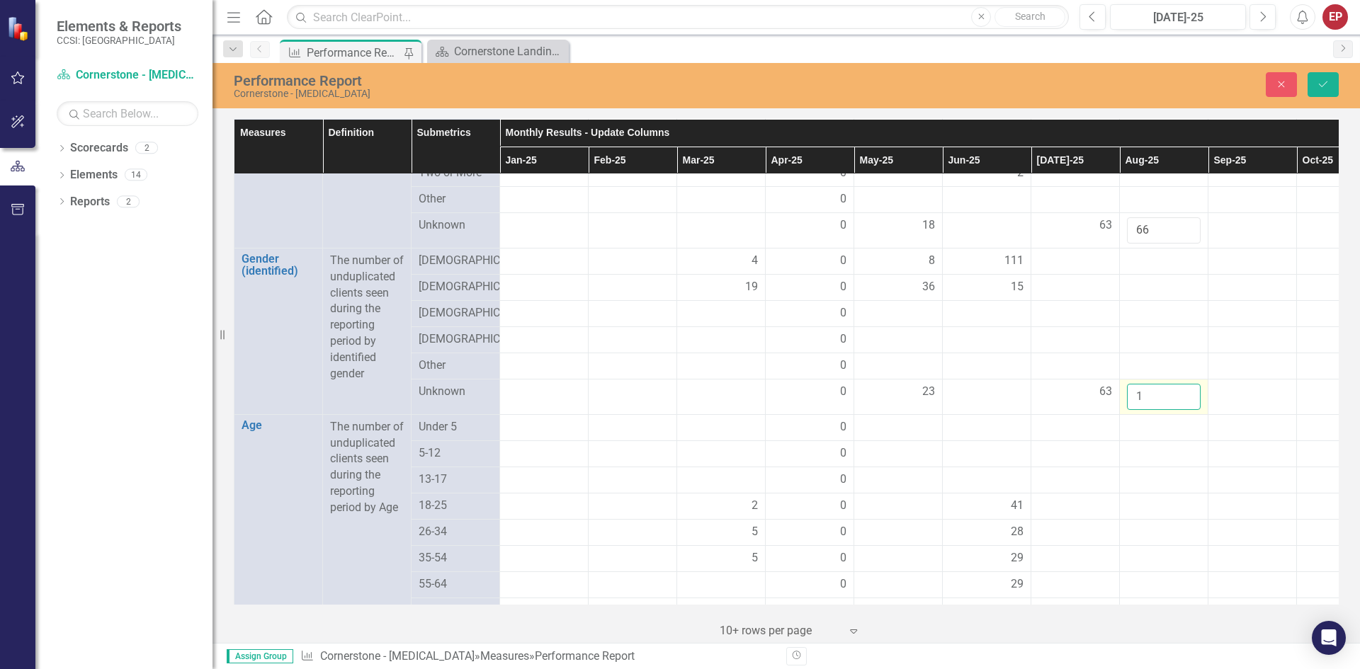
scroll to position [1487, 0]
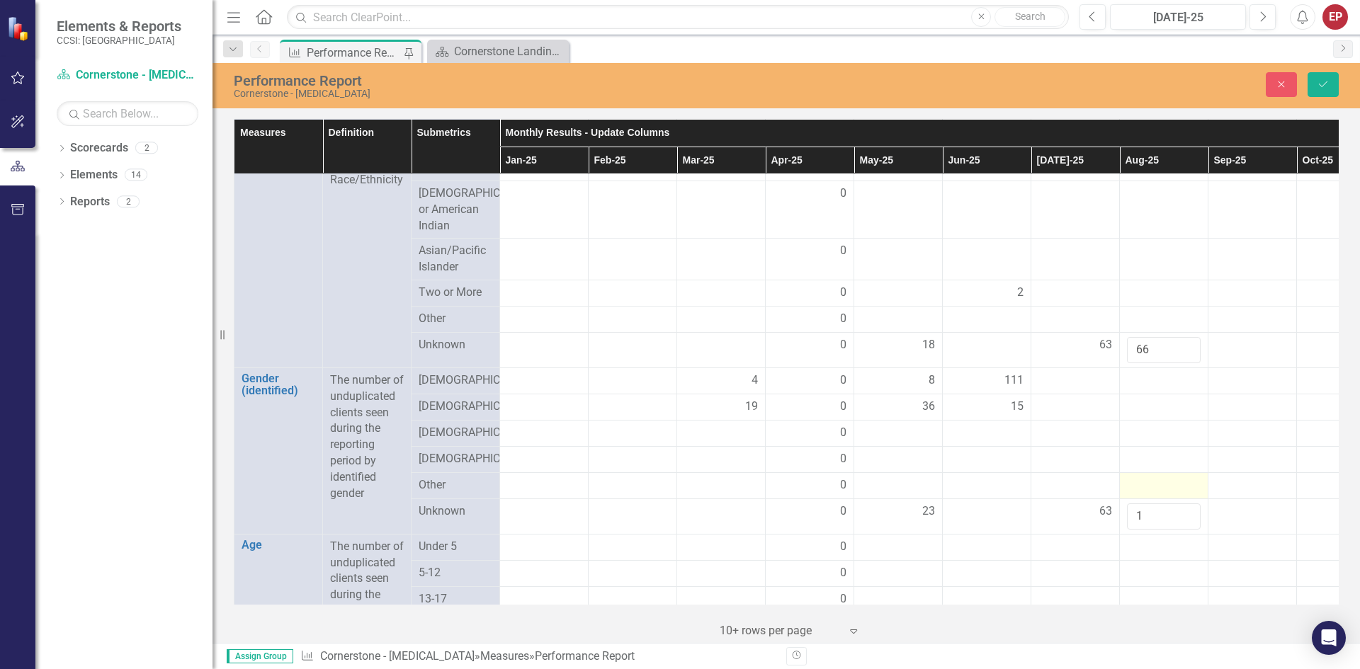
click at [678, 494] on div at bounding box center [1164, 485] width 74 height 17
click at [678, 530] on input "1" at bounding box center [1164, 517] width 74 height 26
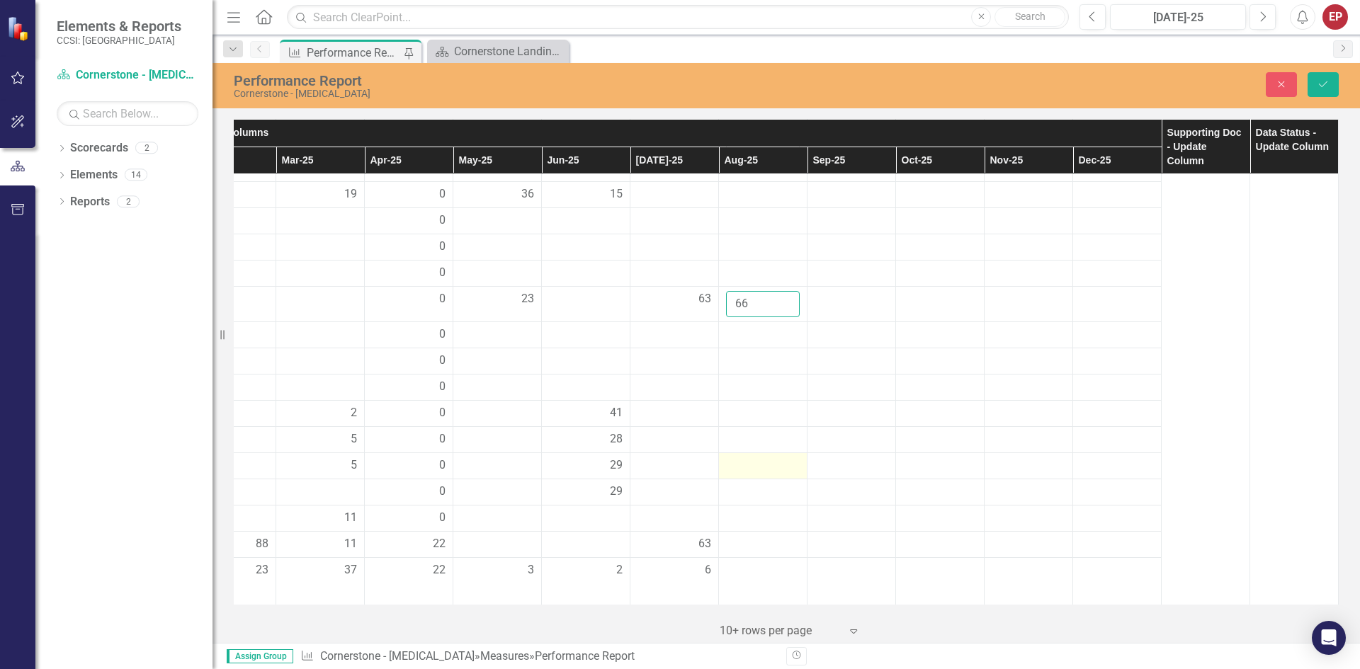
scroll to position [1912, 411]
type input "66"
click at [678, 341] on div at bounding box center [763, 332] width 74 height 17
click at [678, 350] on input "number" at bounding box center [763, 337] width 74 height 26
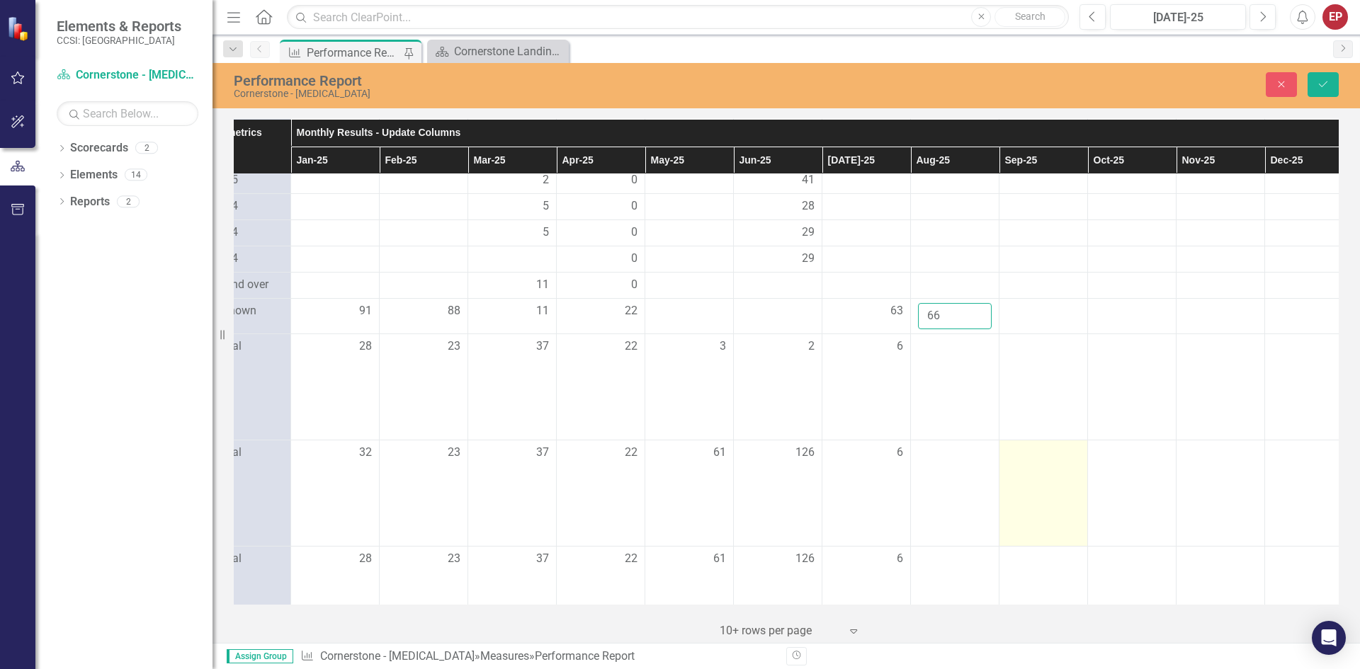
scroll to position [1912, 209]
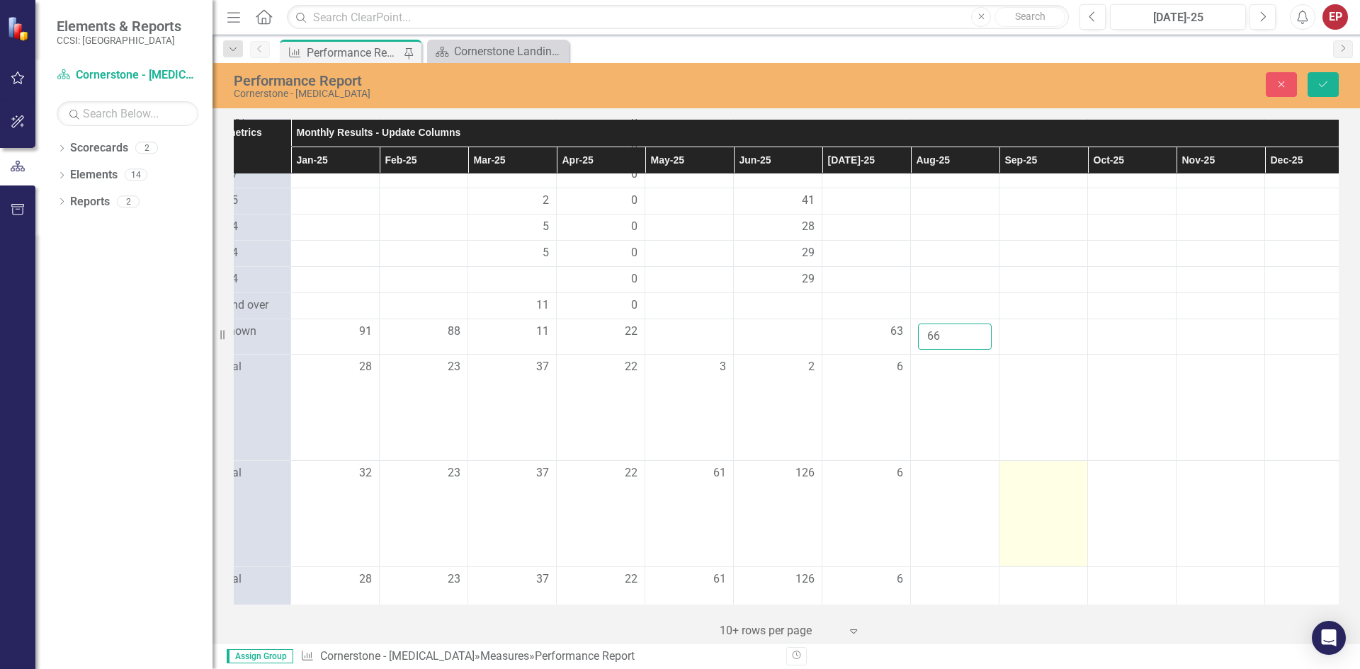
type input "66"
click at [678, 482] on div at bounding box center [1043, 473] width 74 height 17
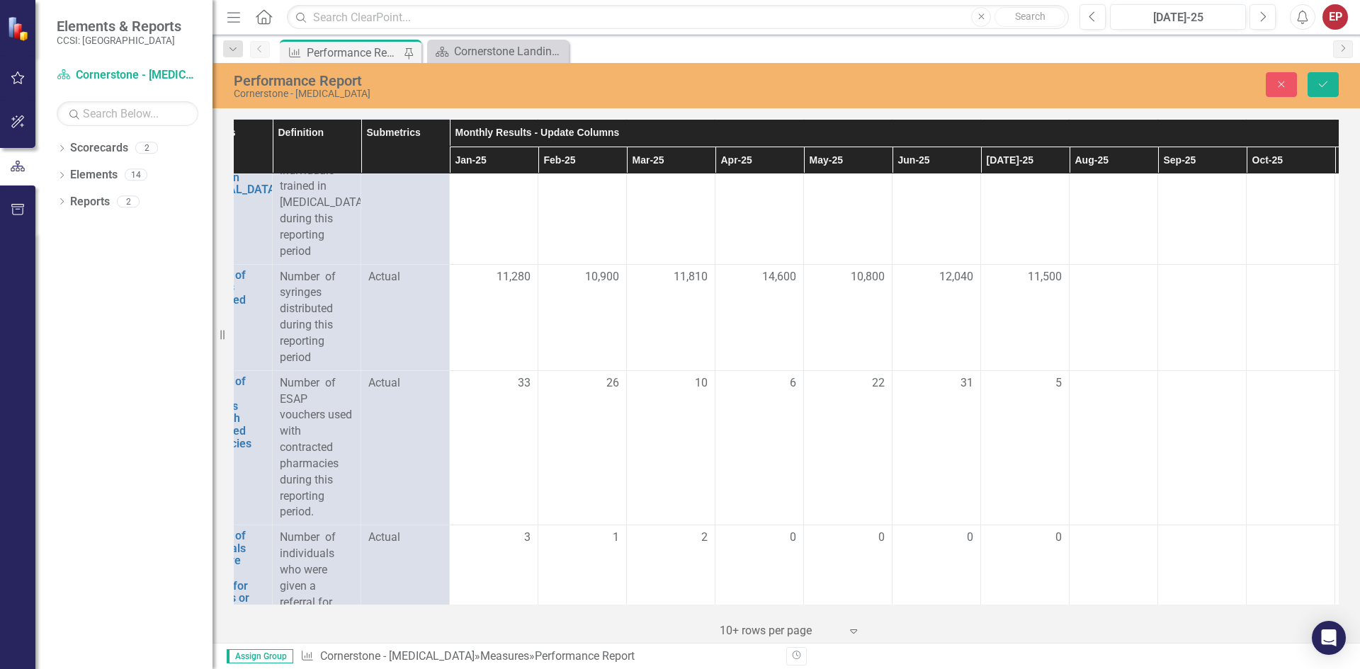
scroll to position [2337, 39]
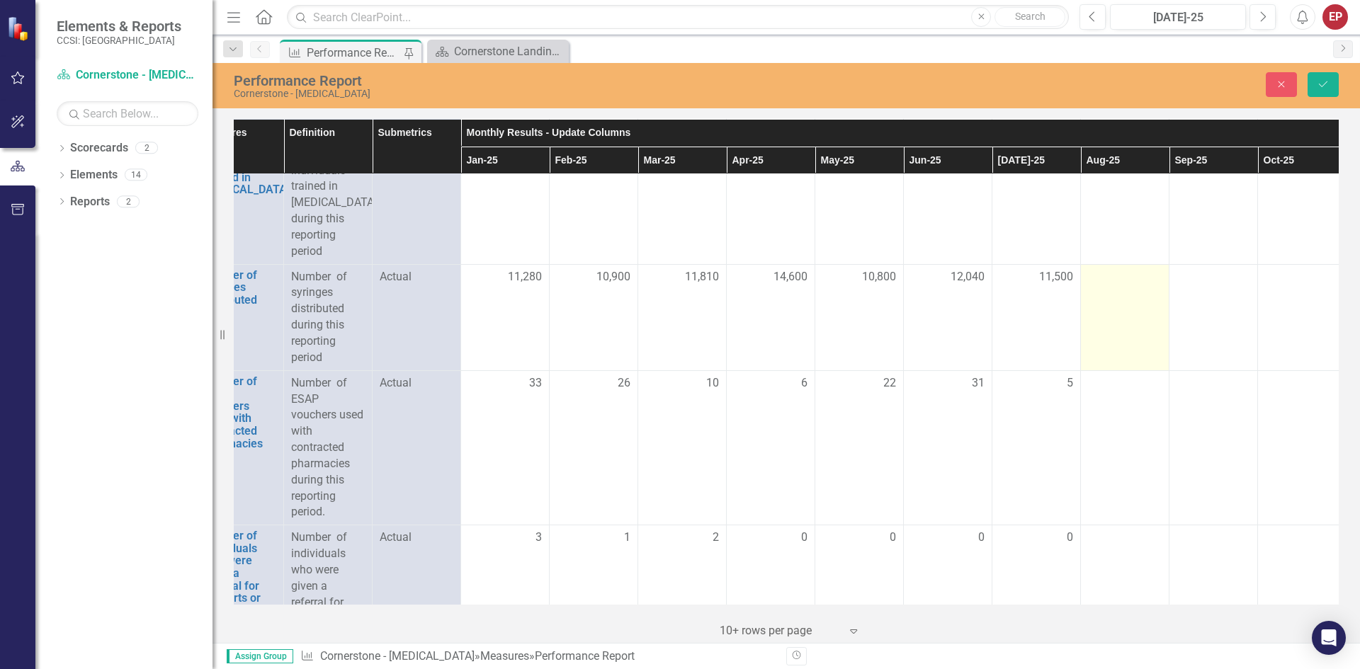
click at [678, 315] on td at bounding box center [1125, 317] width 89 height 106
click at [678, 286] on div at bounding box center [1125, 277] width 74 height 17
click at [678, 293] on input "number" at bounding box center [1125, 282] width 74 height 26
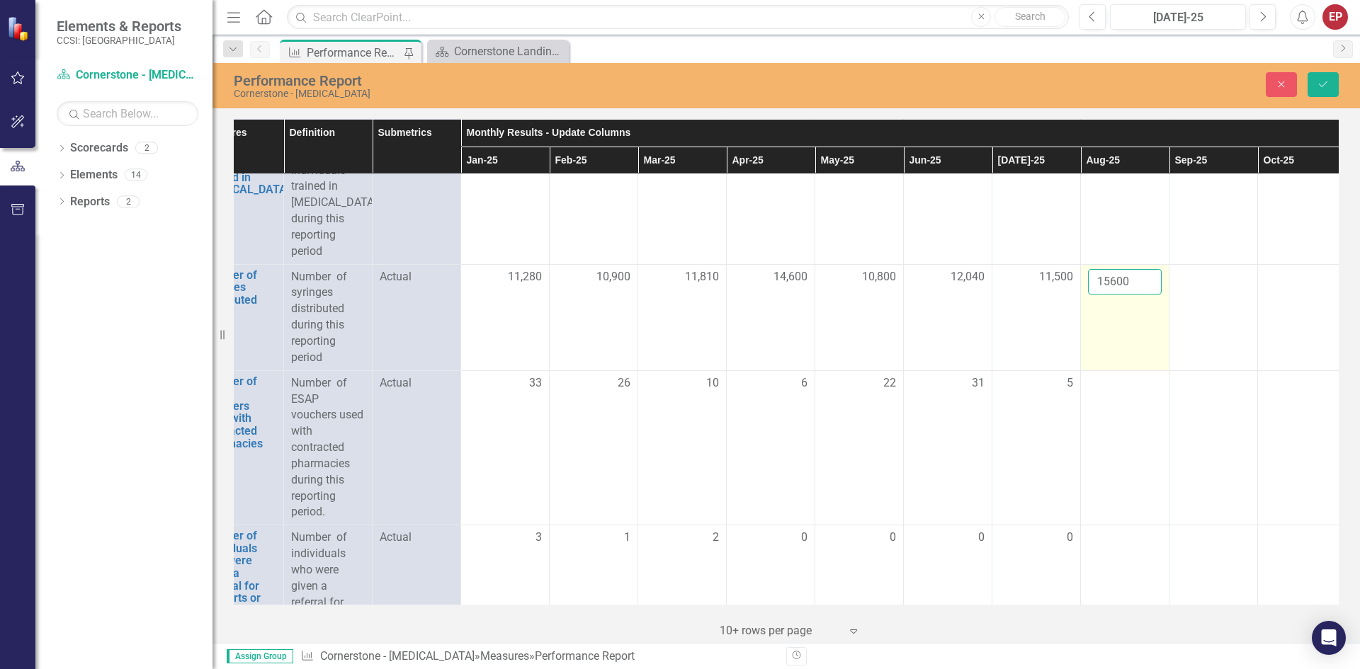
type input "15600"
click at [678, 338] on td "15600" at bounding box center [1125, 317] width 89 height 106
click at [678, 341] on td "15600" at bounding box center [1125, 317] width 89 height 106
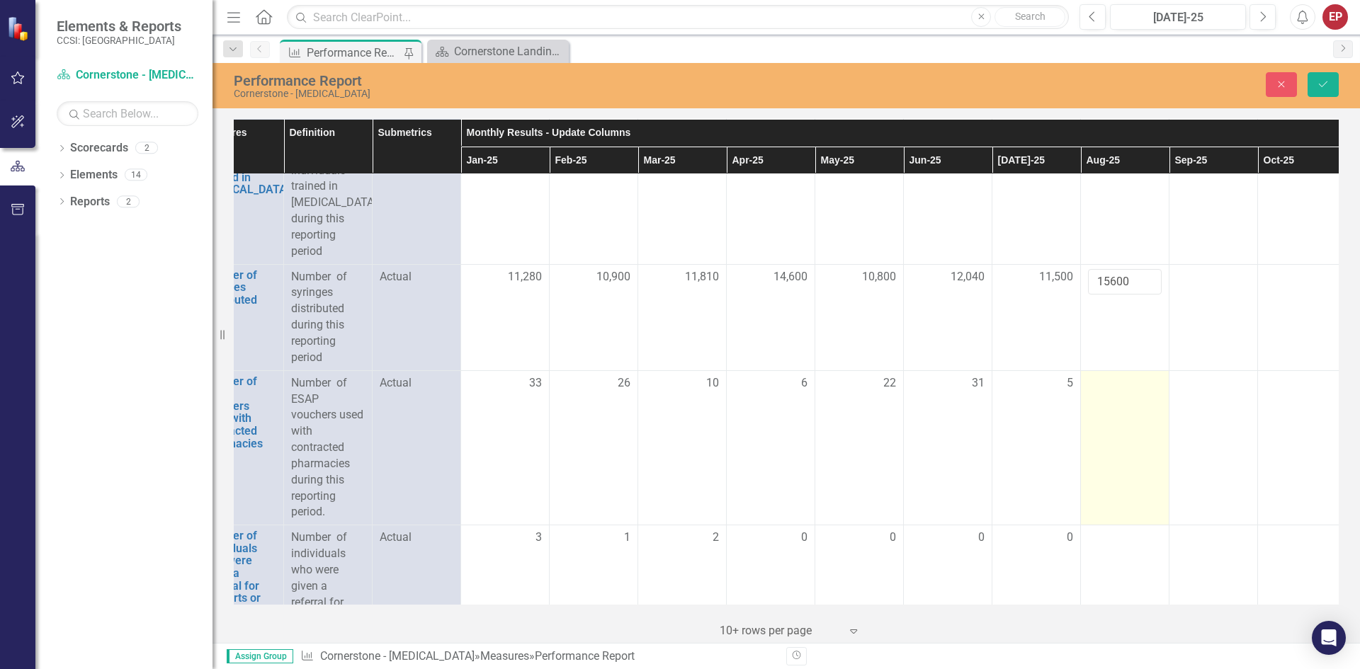
click at [678, 418] on td at bounding box center [1125, 447] width 89 height 155
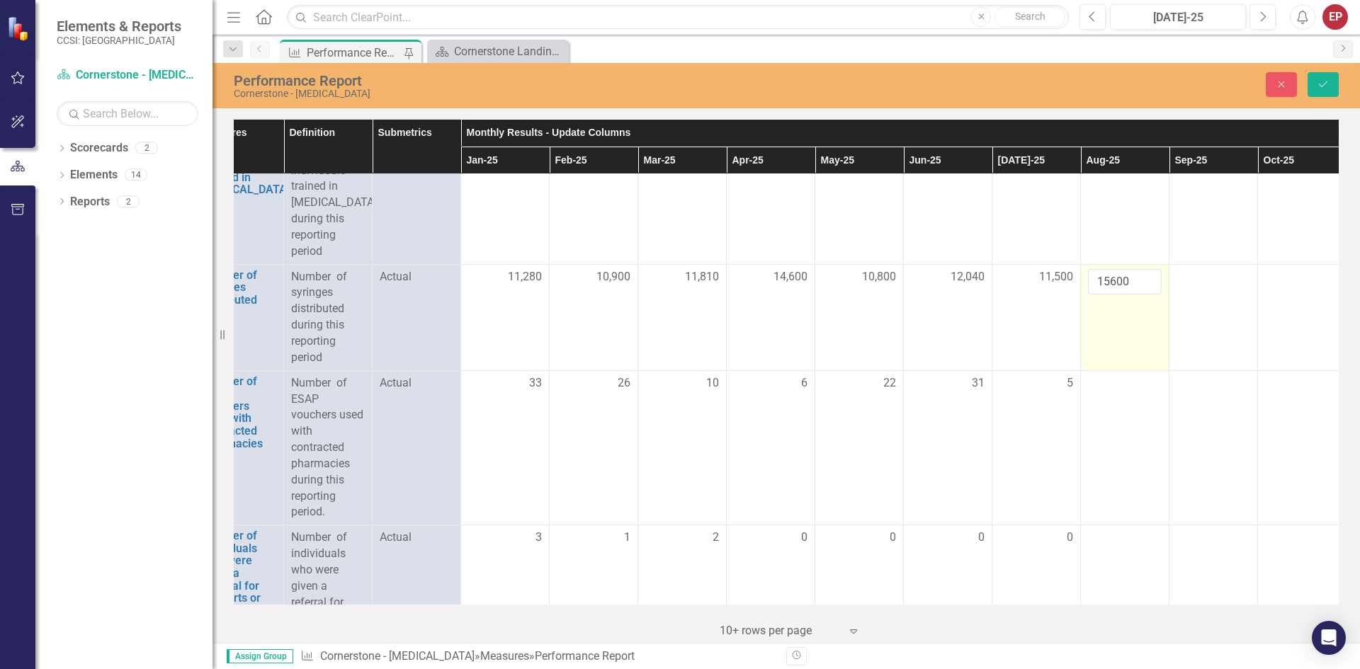
click at [678, 370] on td "15600" at bounding box center [1125, 317] width 89 height 106
click at [678, 295] on input "15600" at bounding box center [1125, 282] width 74 height 26
click at [678, 322] on td "15600" at bounding box center [1125, 317] width 89 height 106
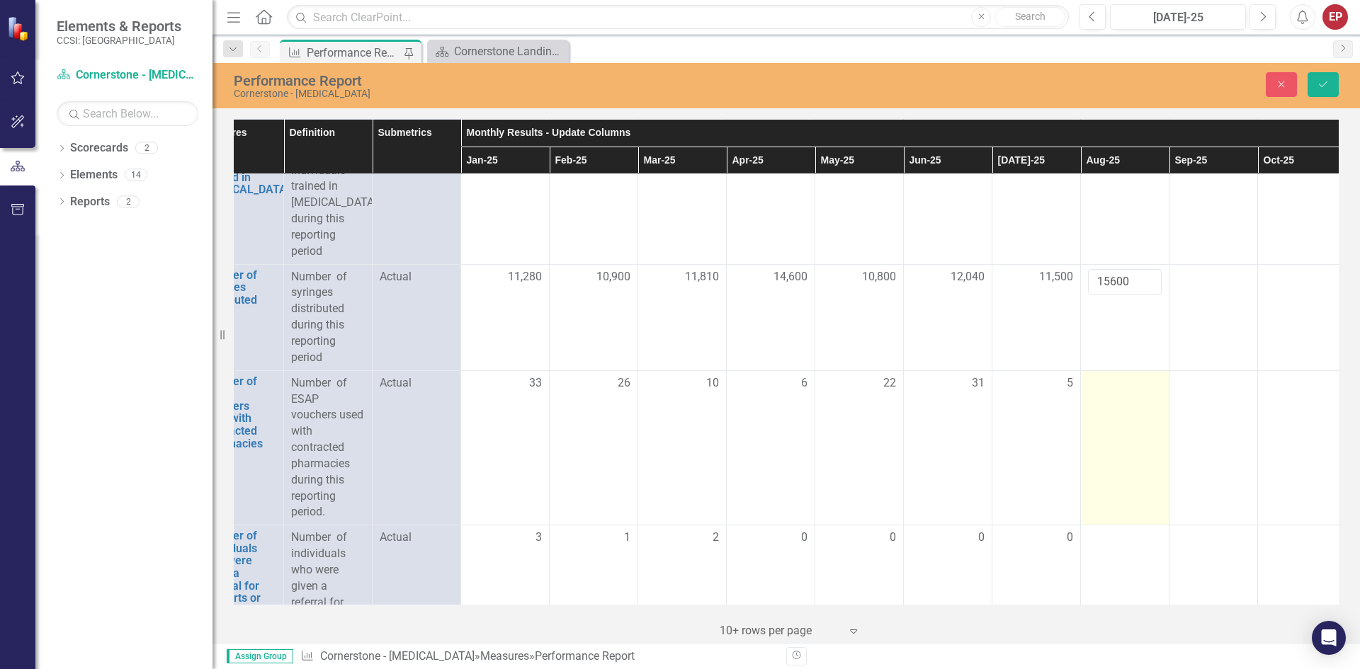
click at [678, 417] on td at bounding box center [1125, 447] width 89 height 155
click at [678, 456] on td at bounding box center [1125, 447] width 89 height 155
click at [678, 402] on input "number" at bounding box center [1125, 388] width 74 height 26
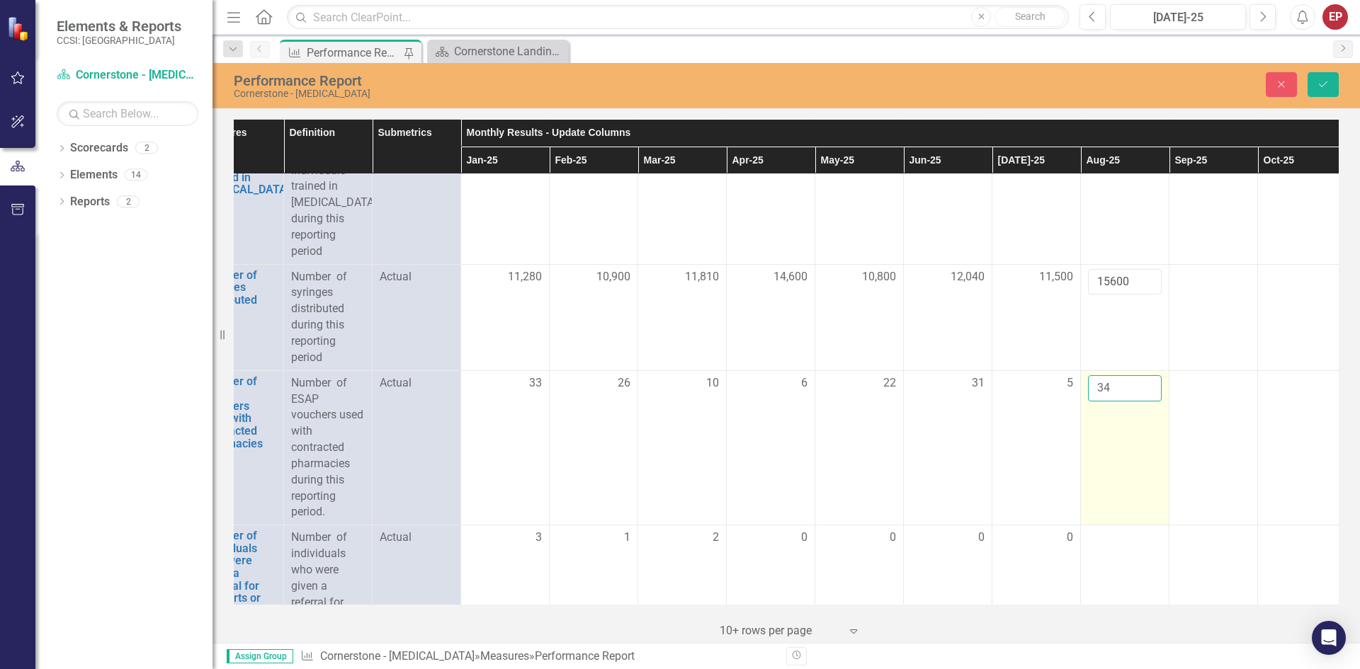
type input "34"
click at [678, 482] on td "34" at bounding box center [1125, 447] width 89 height 155
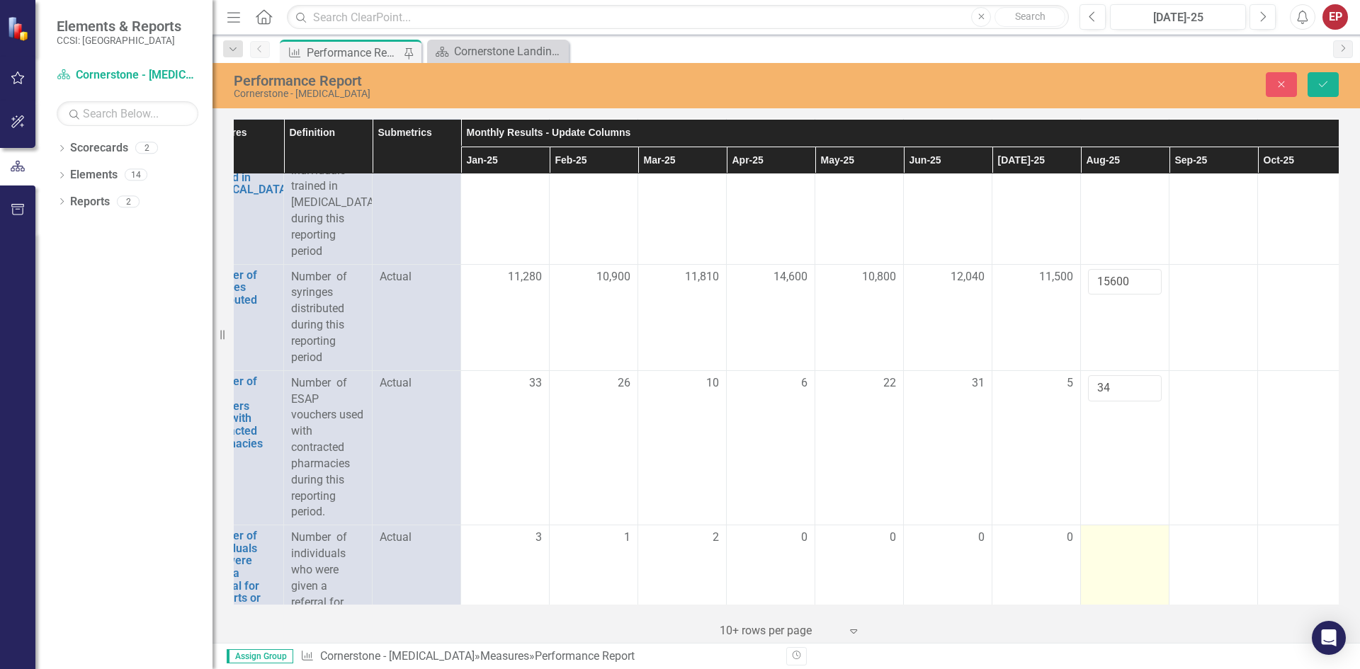
click at [678, 586] on td at bounding box center [1125, 611] width 89 height 171
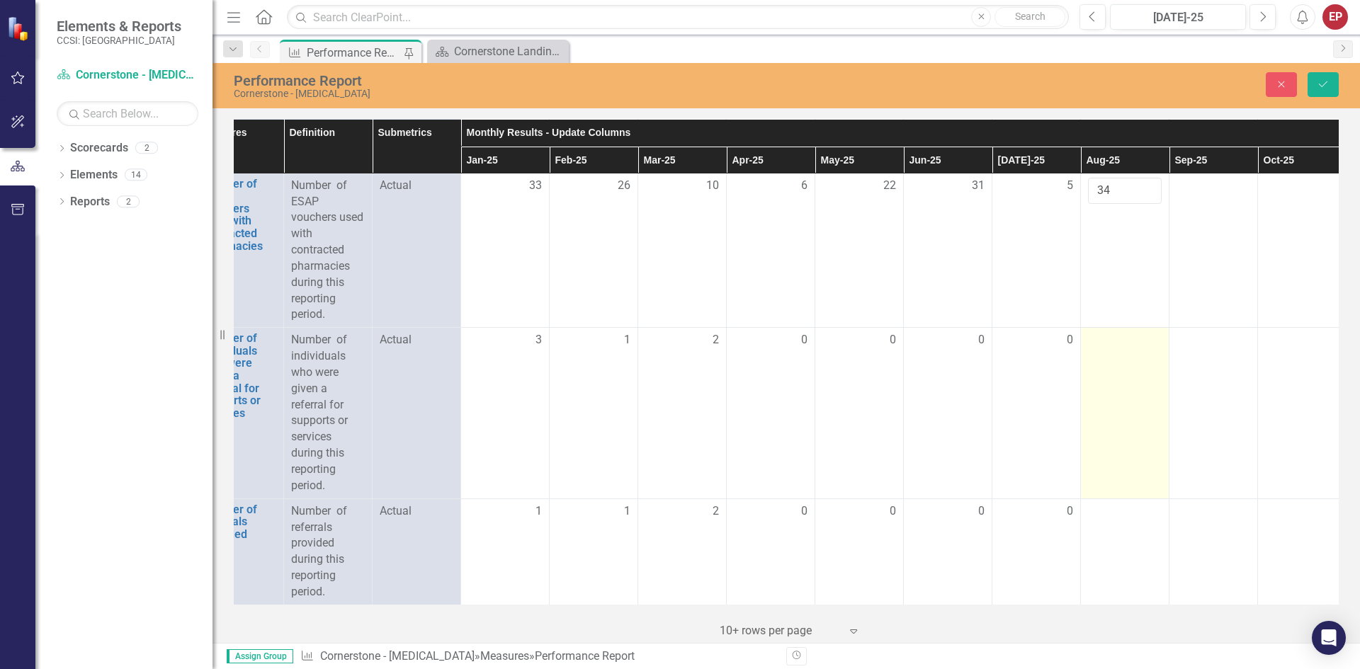
click at [678, 391] on td at bounding box center [1125, 413] width 89 height 171
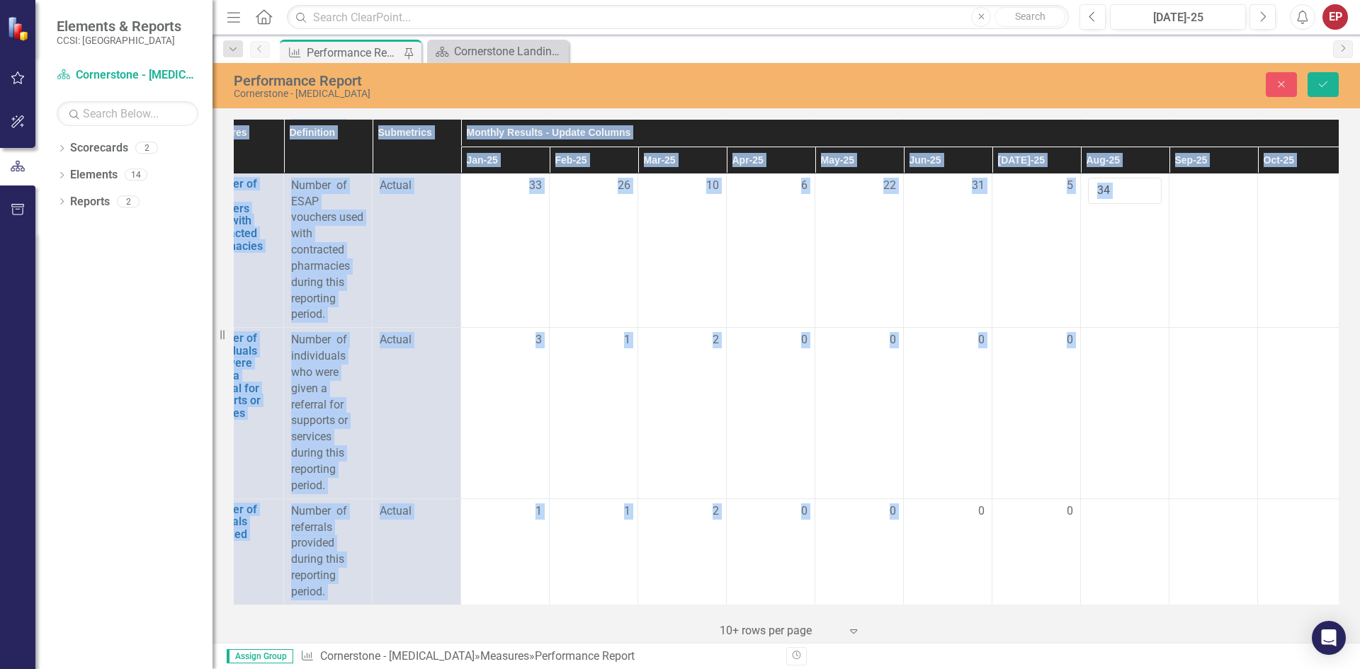
scroll to position [2561, 39]
drag, startPoint x: 960, startPoint y: 593, endPoint x: 911, endPoint y: 597, distance: 49.7
click at [678, 597] on div "Measures Definition Submetrics Monthly Results - Update Columns Supporting Doc …" at bounding box center [786, 362] width 1105 height 486
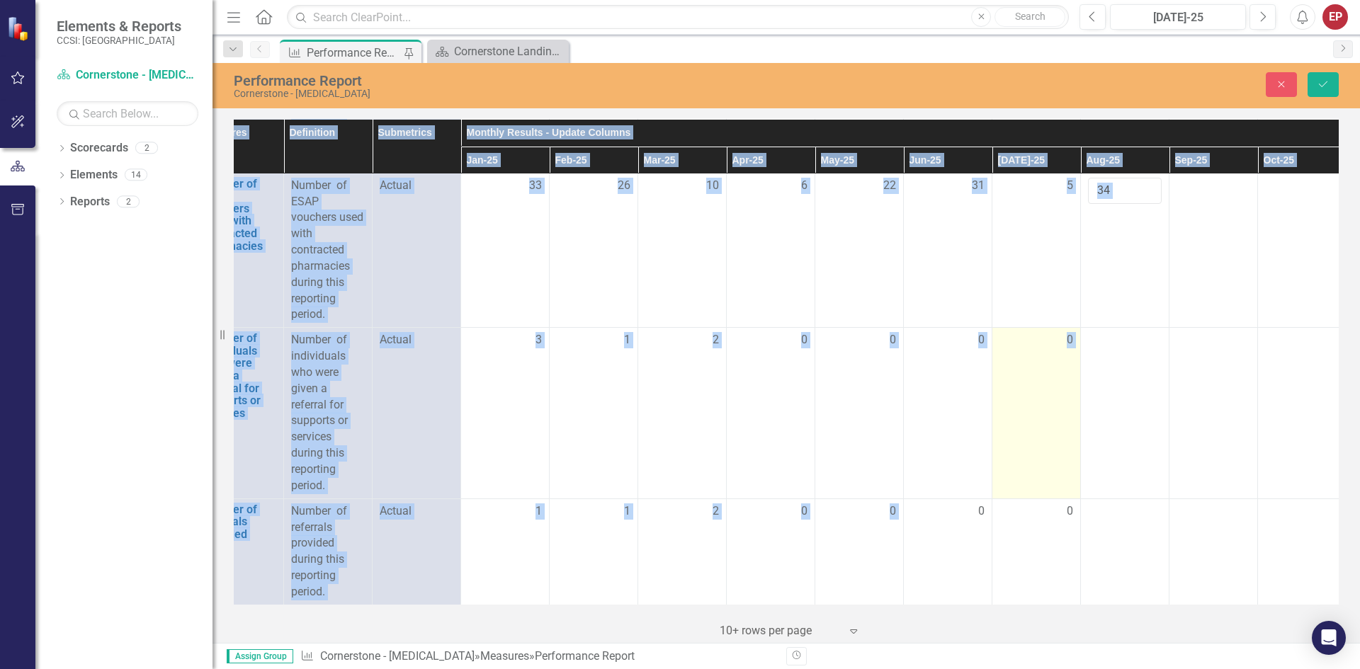
click at [678, 477] on td "0" at bounding box center [1036, 413] width 89 height 171
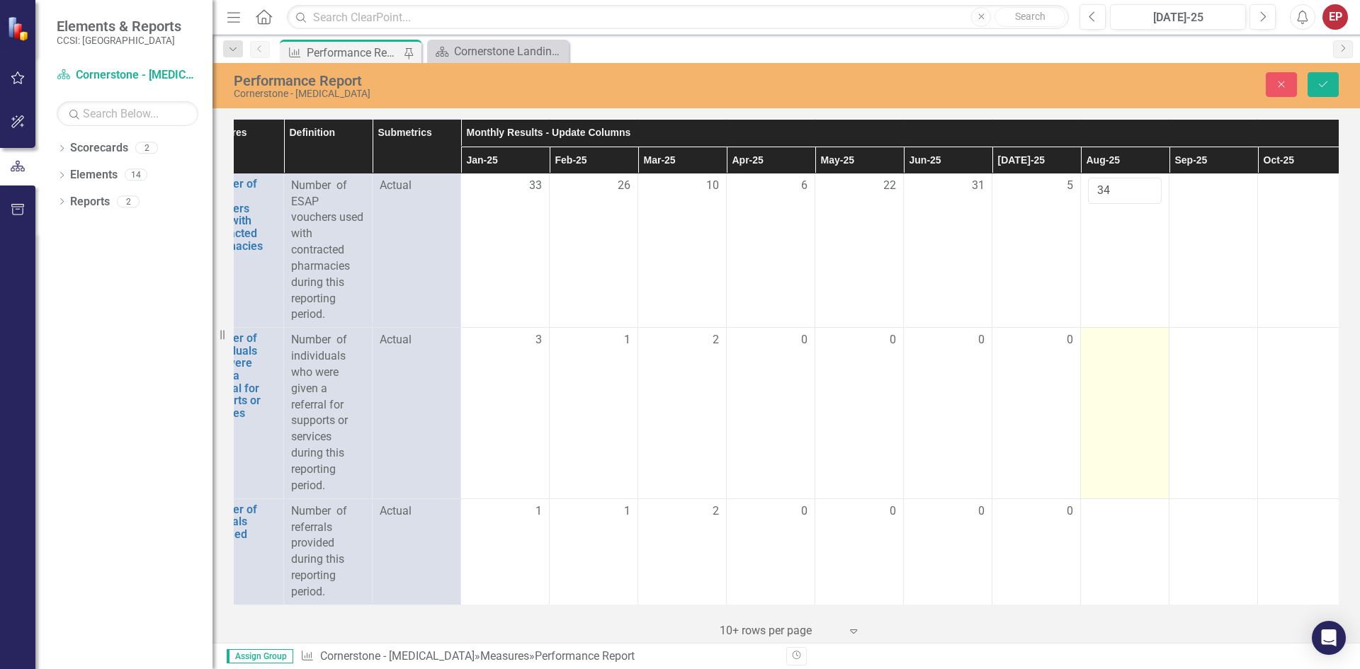
click at [678, 392] on td at bounding box center [1125, 413] width 89 height 171
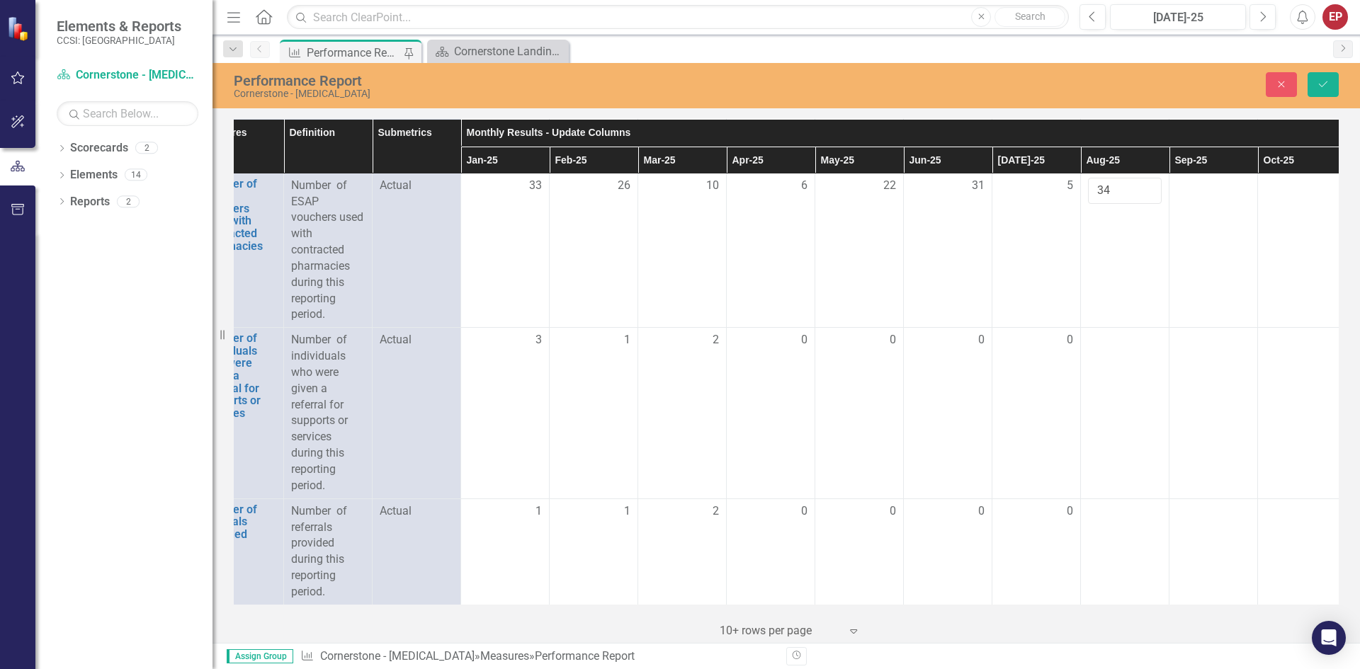
scroll to position [2561, 0]
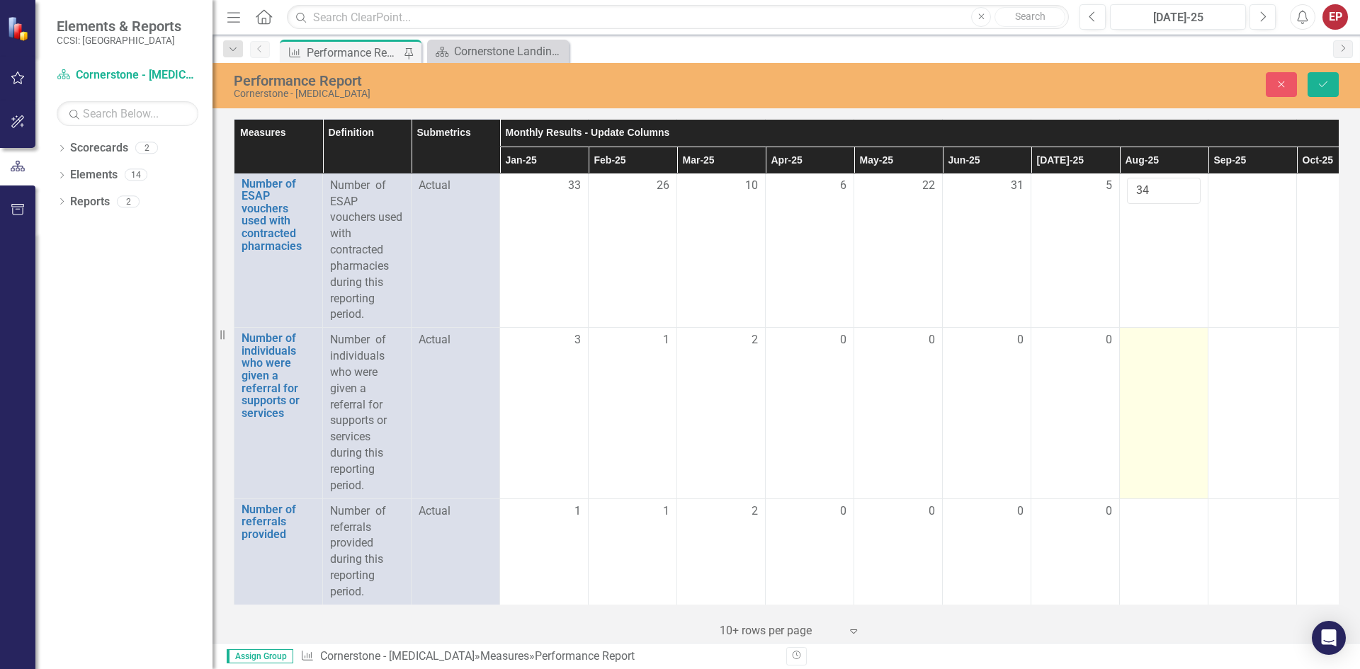
click at [678, 353] on td at bounding box center [1164, 413] width 89 height 171
click at [678, 349] on td at bounding box center [1164, 413] width 89 height 171
click at [678, 332] on div at bounding box center [1164, 340] width 74 height 17
click at [678, 332] on input "number" at bounding box center [1164, 345] width 74 height 26
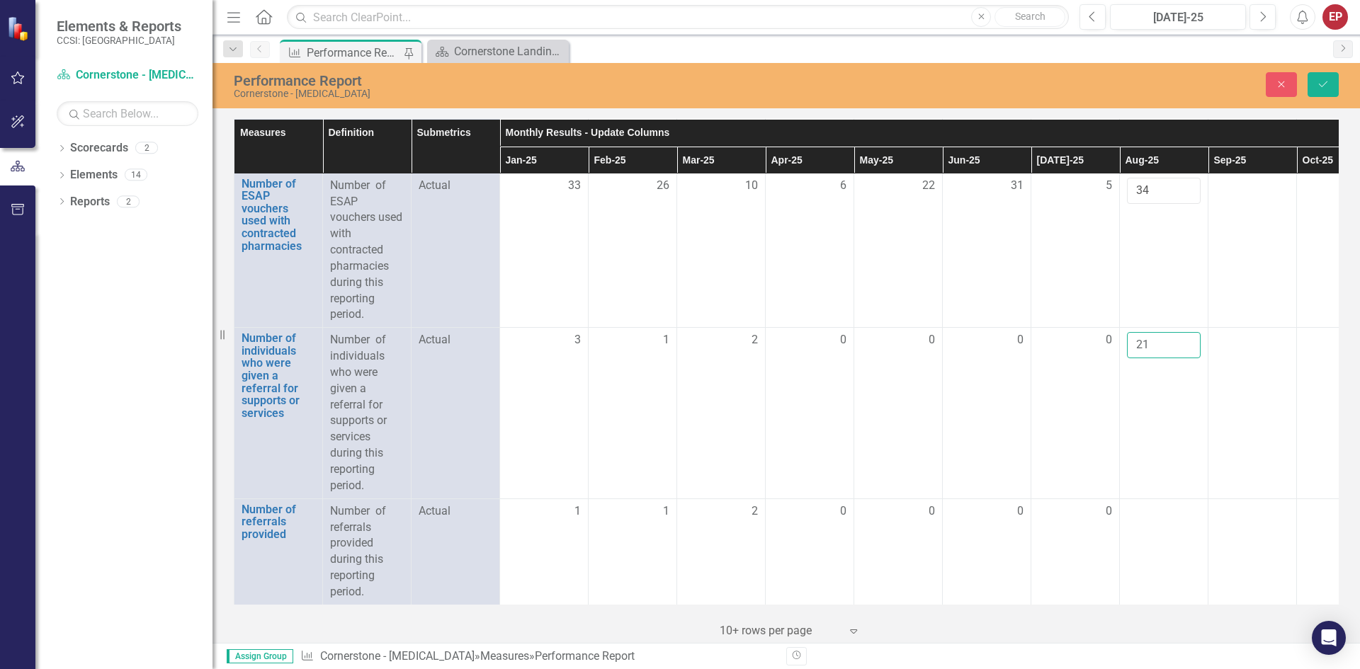
type input "21"
click at [678, 433] on td "21" at bounding box center [1164, 413] width 89 height 171
click at [678, 530] on td at bounding box center [1164, 552] width 89 height 106
click at [678, 528] on td "2" at bounding box center [721, 552] width 89 height 106
click at [465, 528] on td "Actual" at bounding box center [455, 552] width 89 height 106
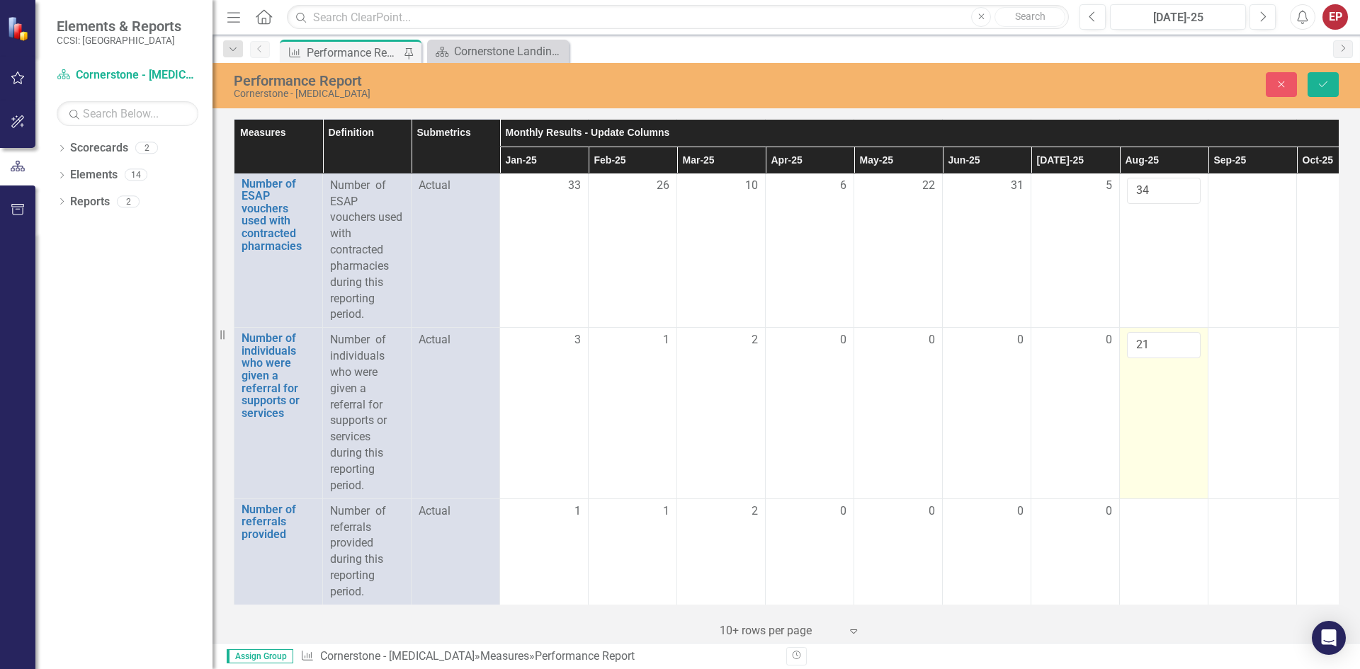
click at [678, 435] on td "21" at bounding box center [1164, 413] width 89 height 171
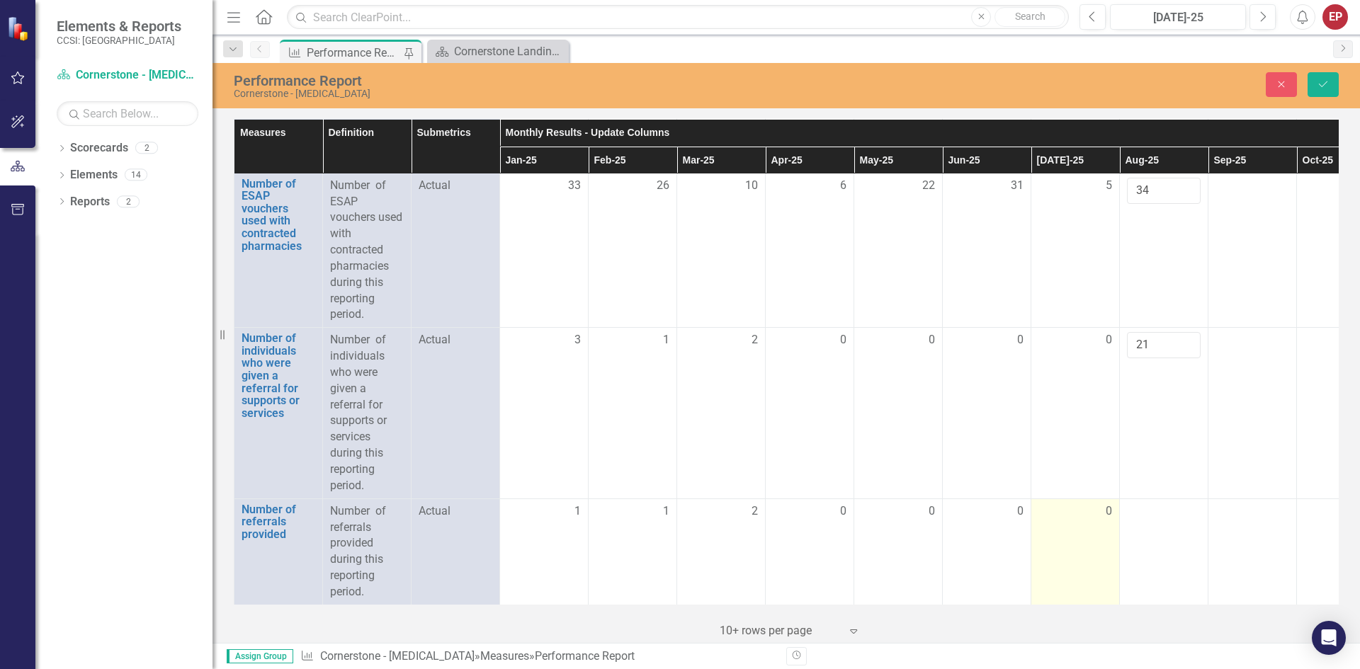
click at [678, 548] on td "0" at bounding box center [1075, 552] width 89 height 106
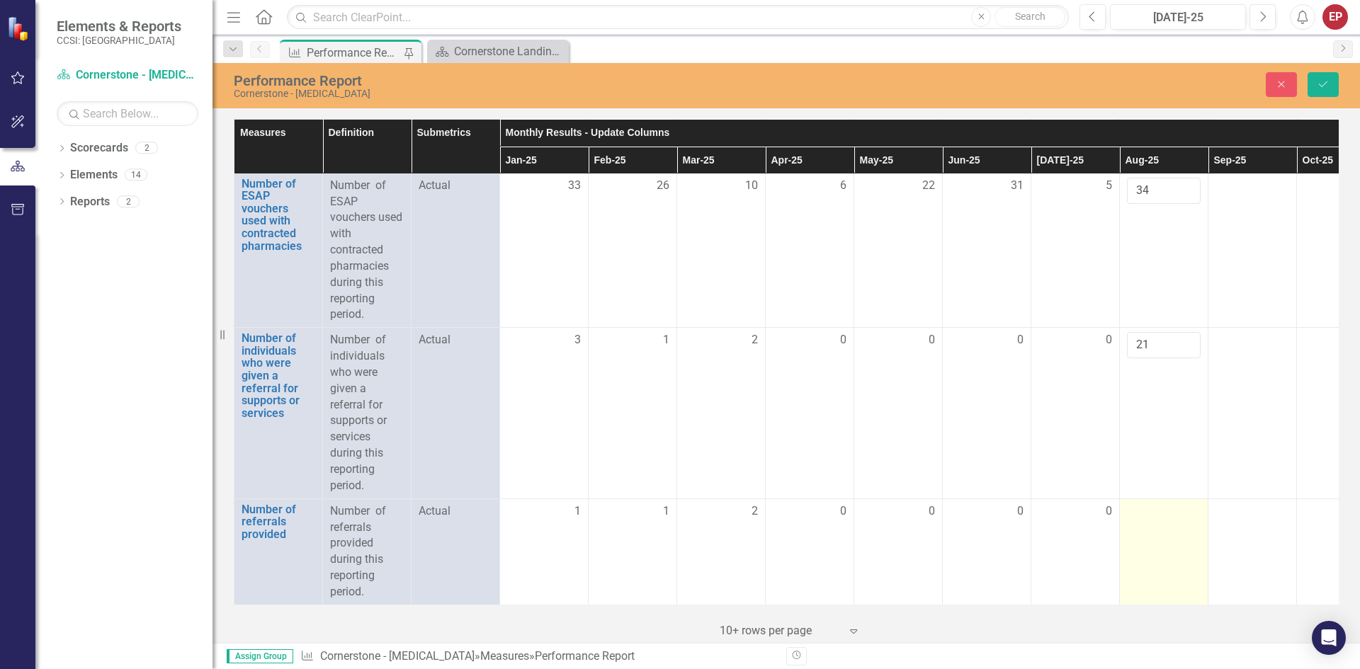
click at [678, 533] on td at bounding box center [1164, 552] width 89 height 106
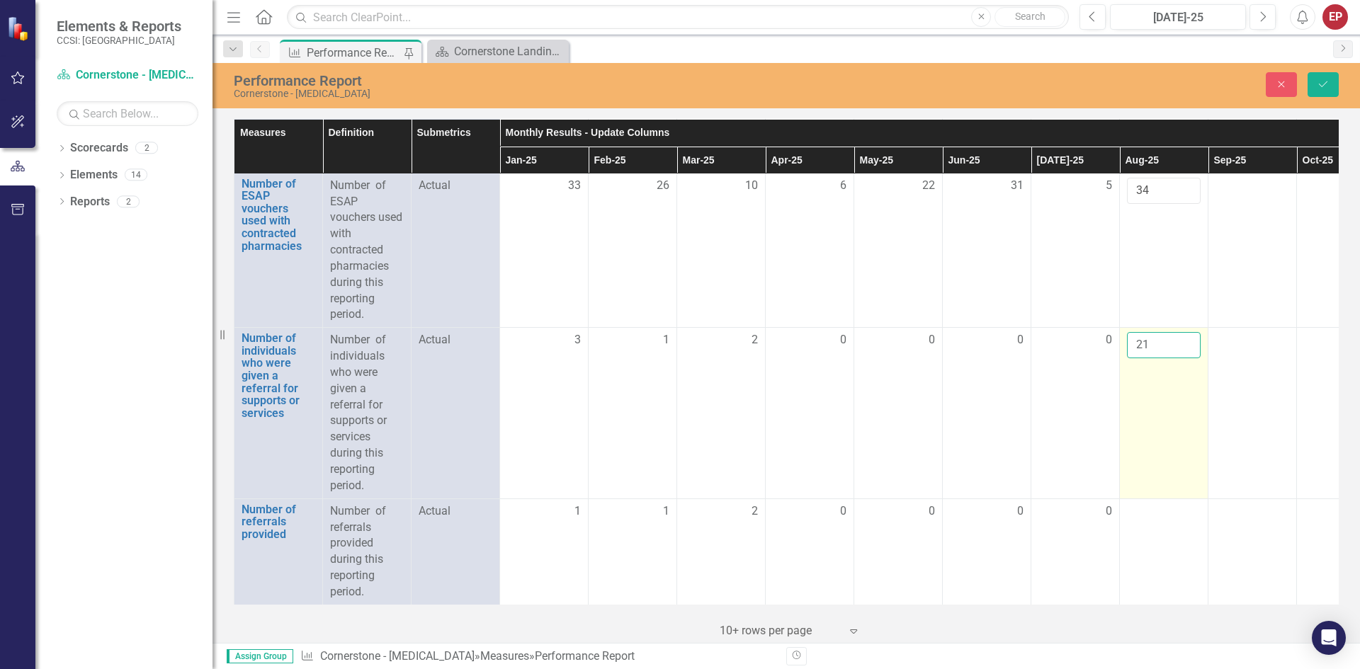
click at [678, 434] on td "21" at bounding box center [1164, 413] width 89 height 171
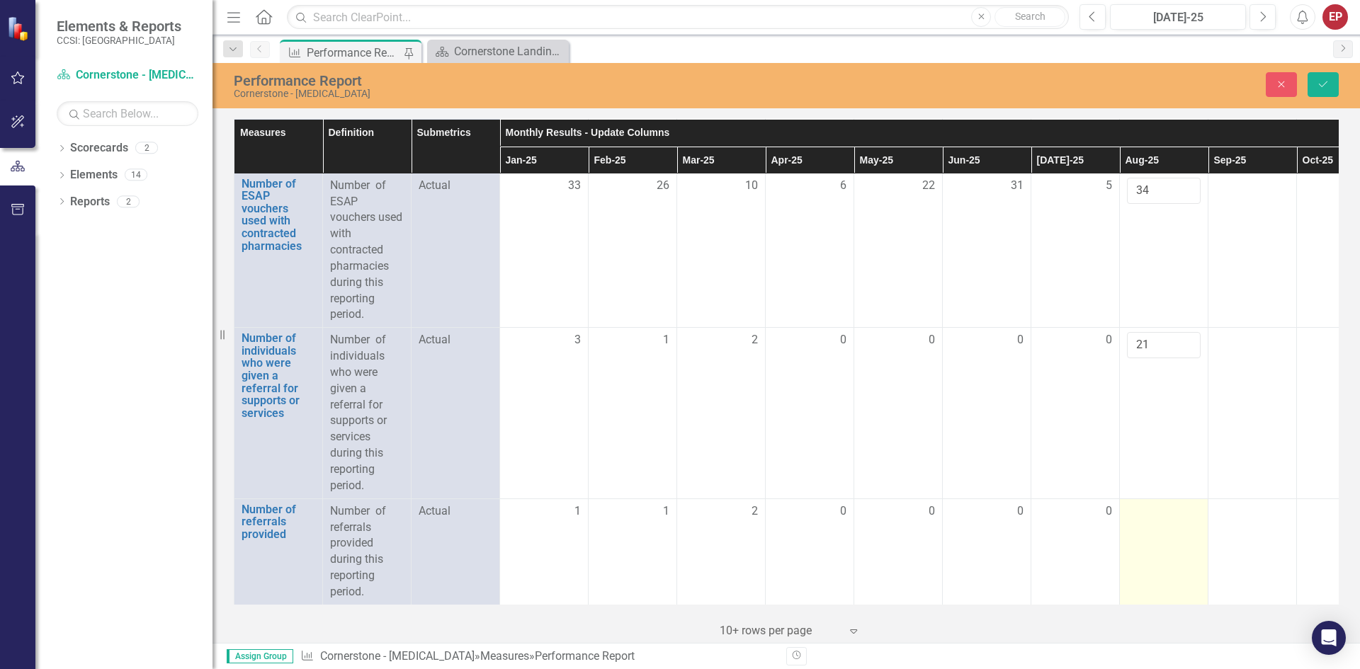
click at [678, 527] on td at bounding box center [1164, 552] width 89 height 106
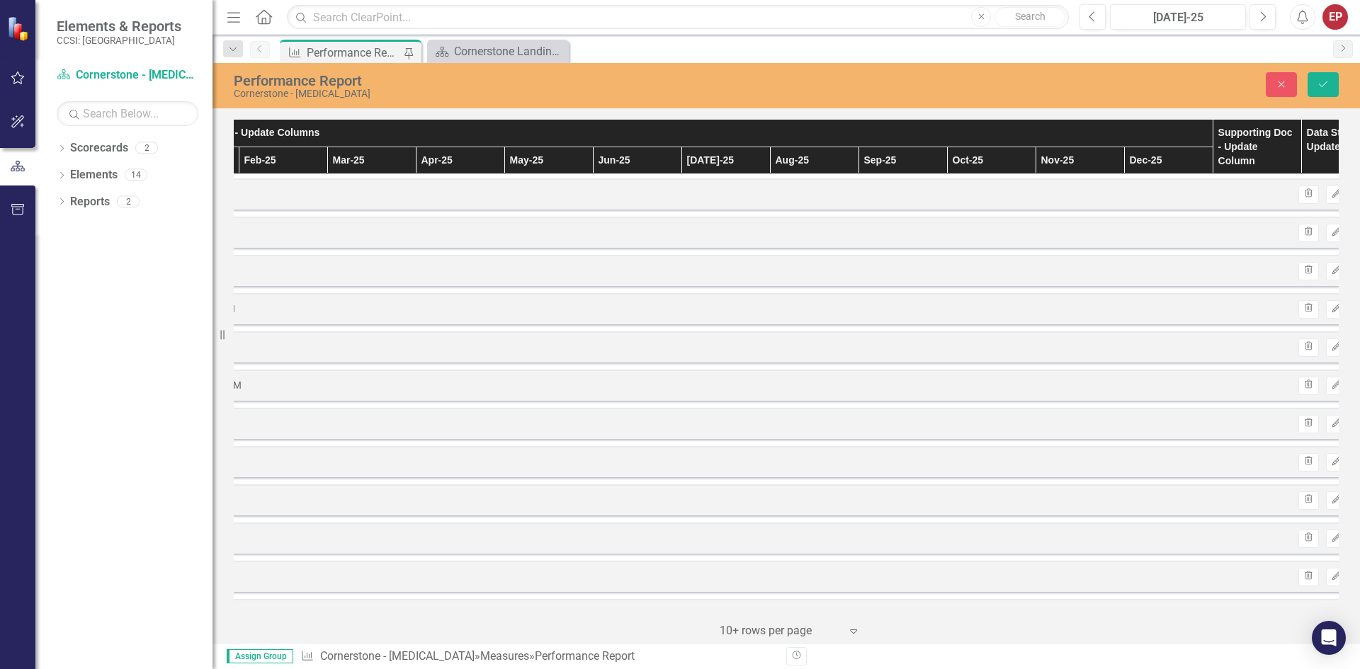
scroll to position [0, 373]
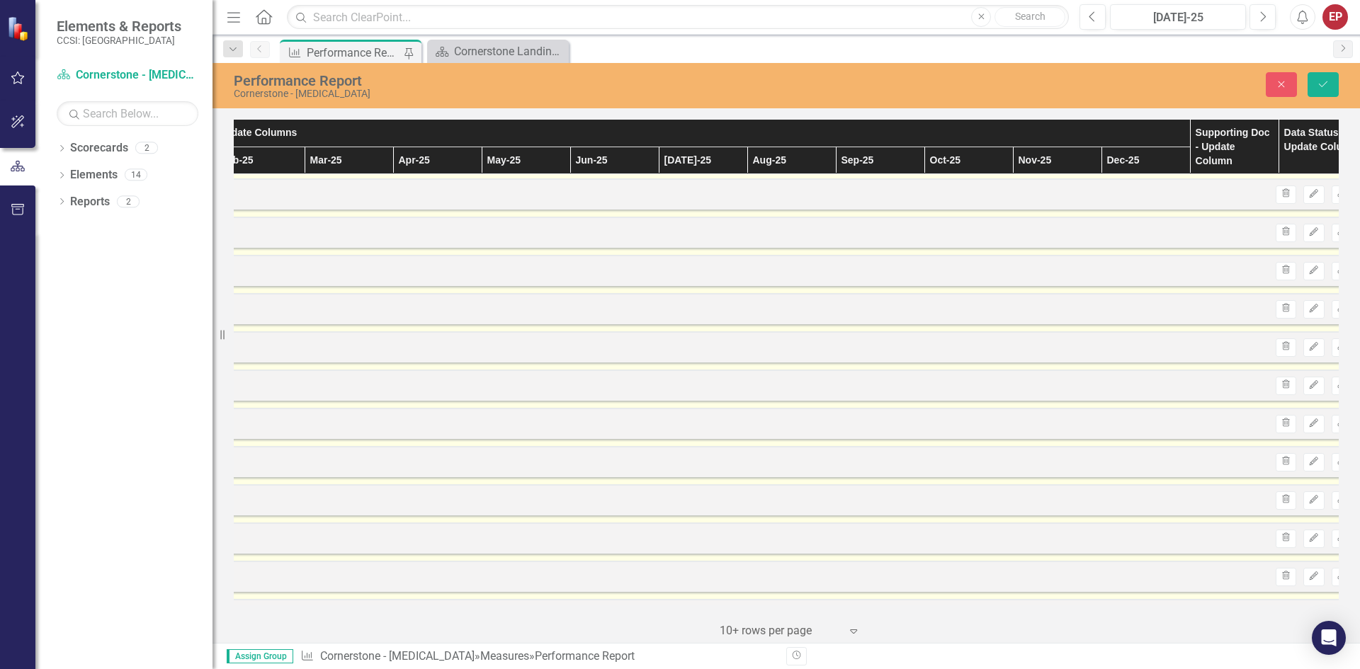
click at [442, 530] on div "Word WC Fentanly 3. 2025.docx Uploaded [DATE] 1:42 PM Trash Edit Download" at bounding box center [614, 538] width 1490 height 31
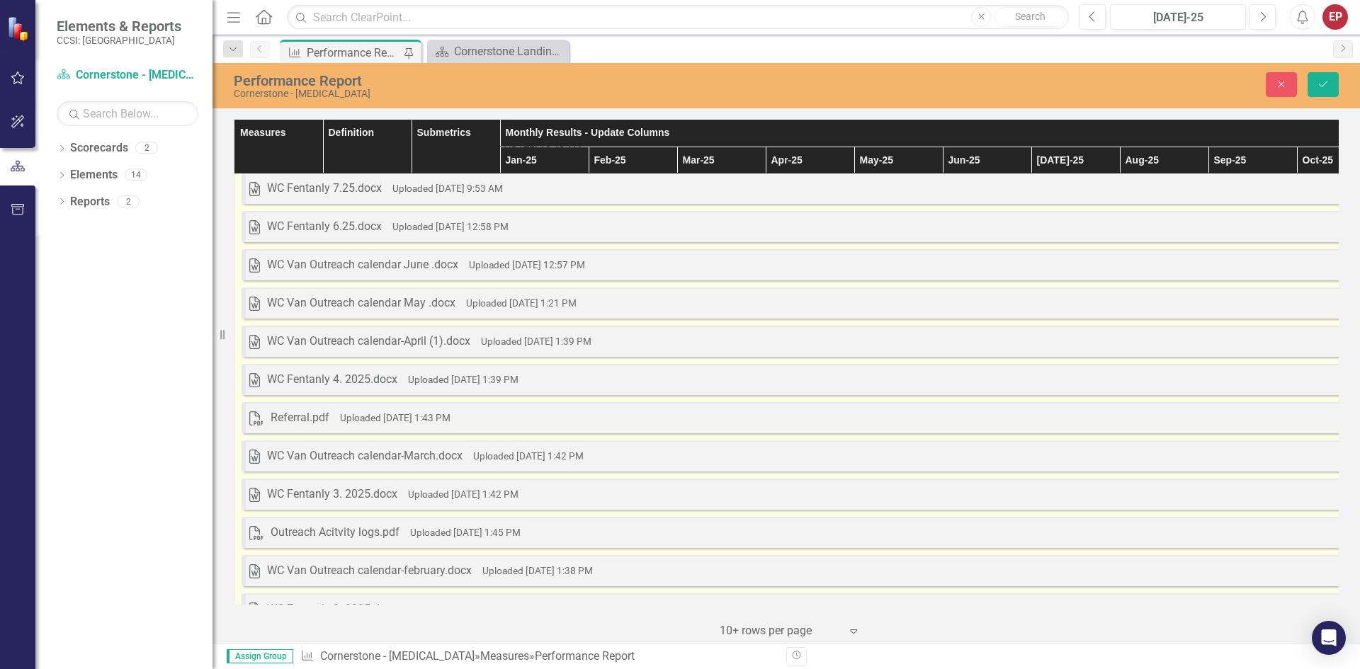
scroll to position [0, 0]
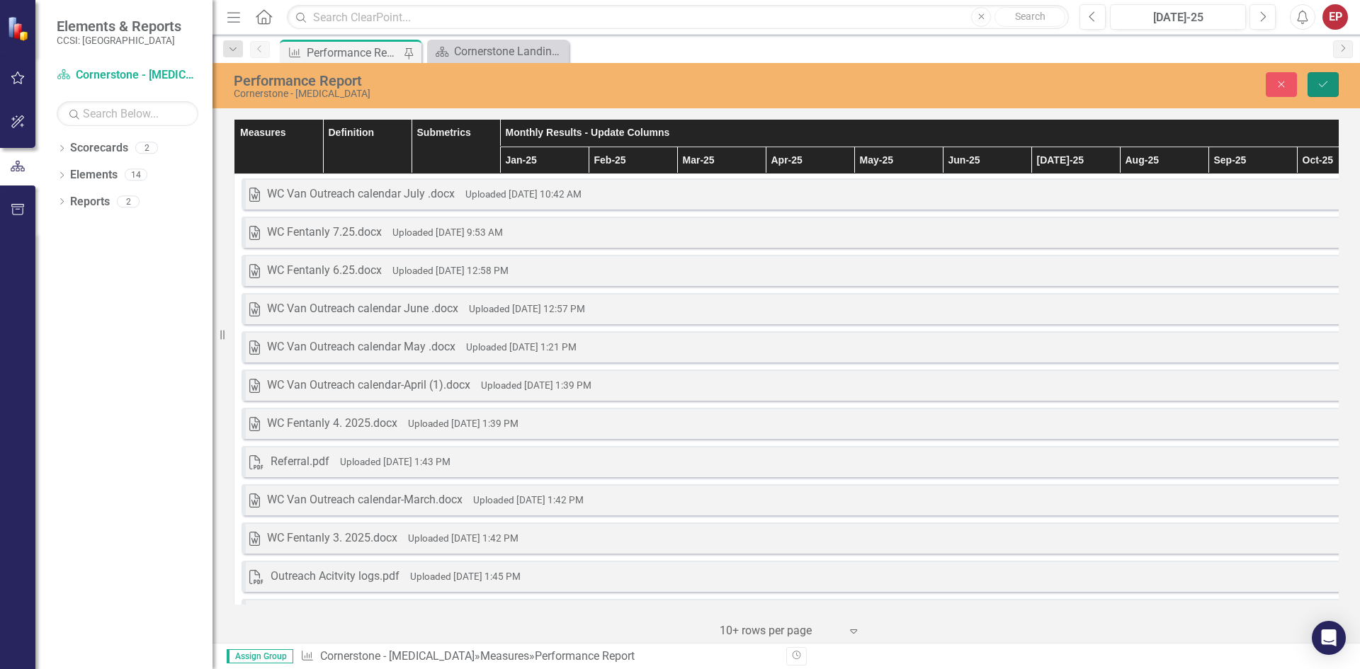
click at [678, 91] on button "Save" at bounding box center [1322, 84] width 31 height 25
